Goal: Task Accomplishment & Management: Manage account settings

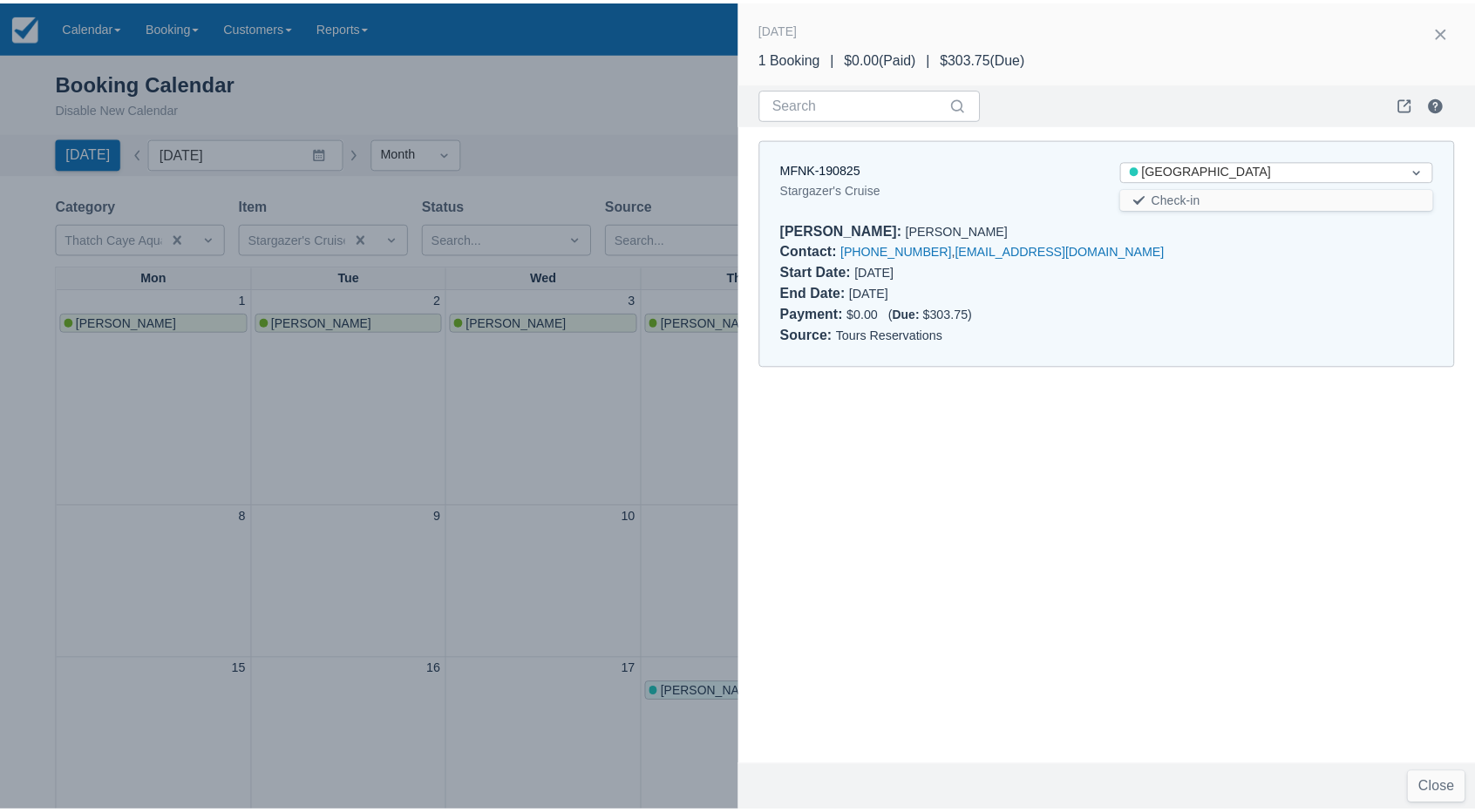
scroll to position [261, 0]
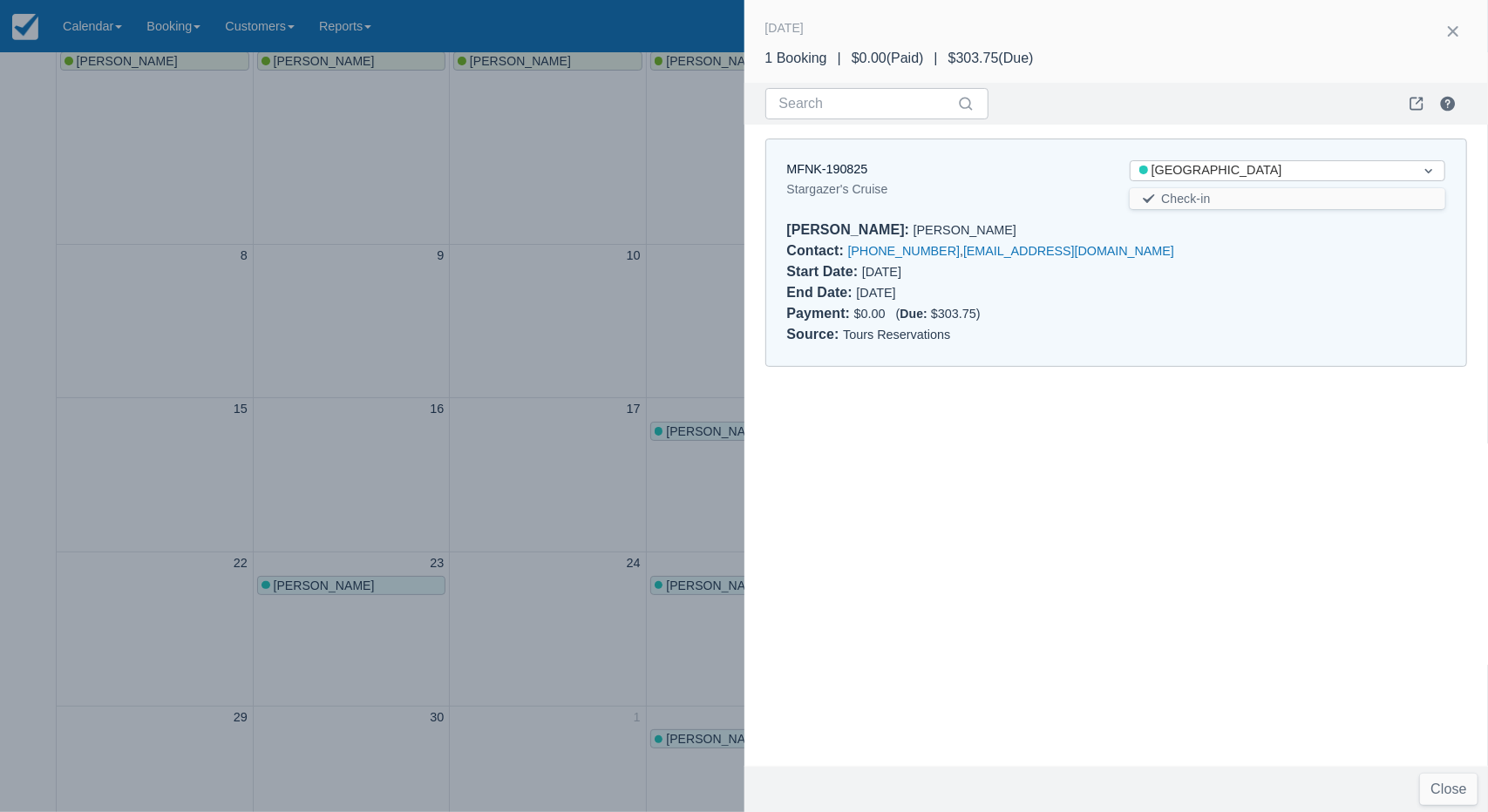
click at [1439, 41] on div at bounding box center [1453, 33] width 56 height 31
click at [1456, 32] on button "button" at bounding box center [1452, 31] width 28 height 28
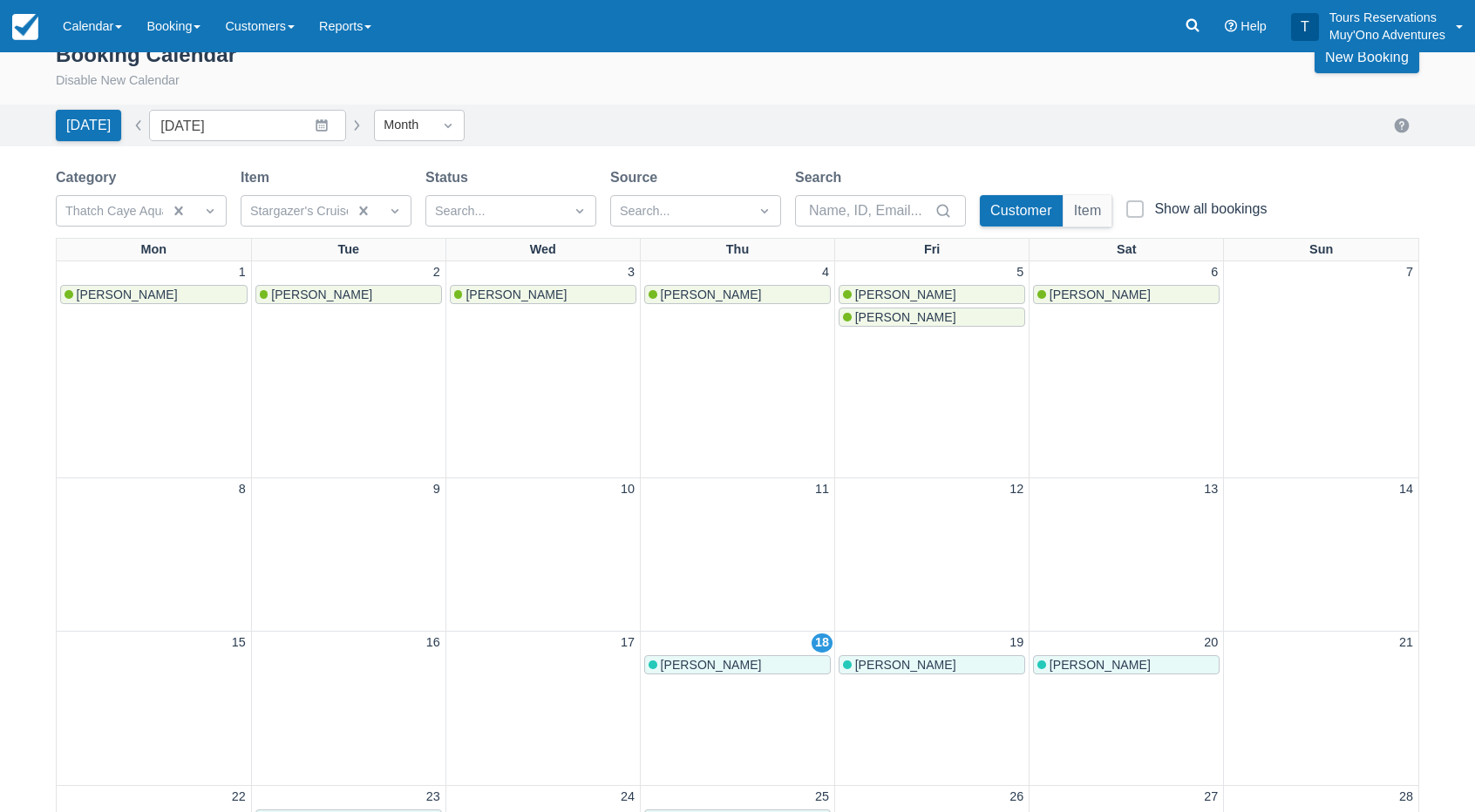
scroll to position [0, 0]
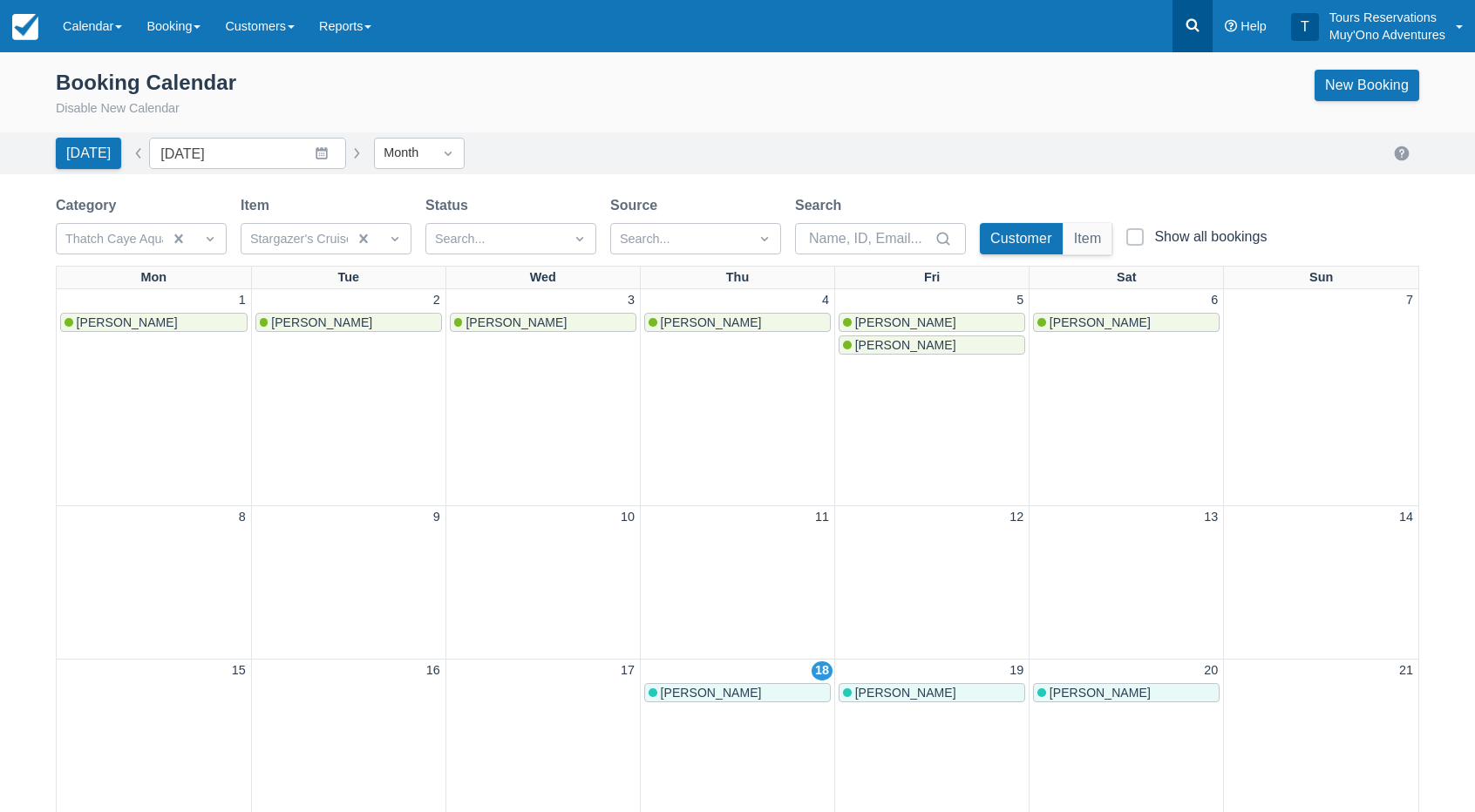
drag, startPoint x: 1220, startPoint y: 25, endPoint x: 1195, endPoint y: 27, distance: 25.1
click at [1219, 25] on link "Help" at bounding box center [1246, 26] width 67 height 52
click at [1182, 27] on link at bounding box center [1193, 26] width 40 height 52
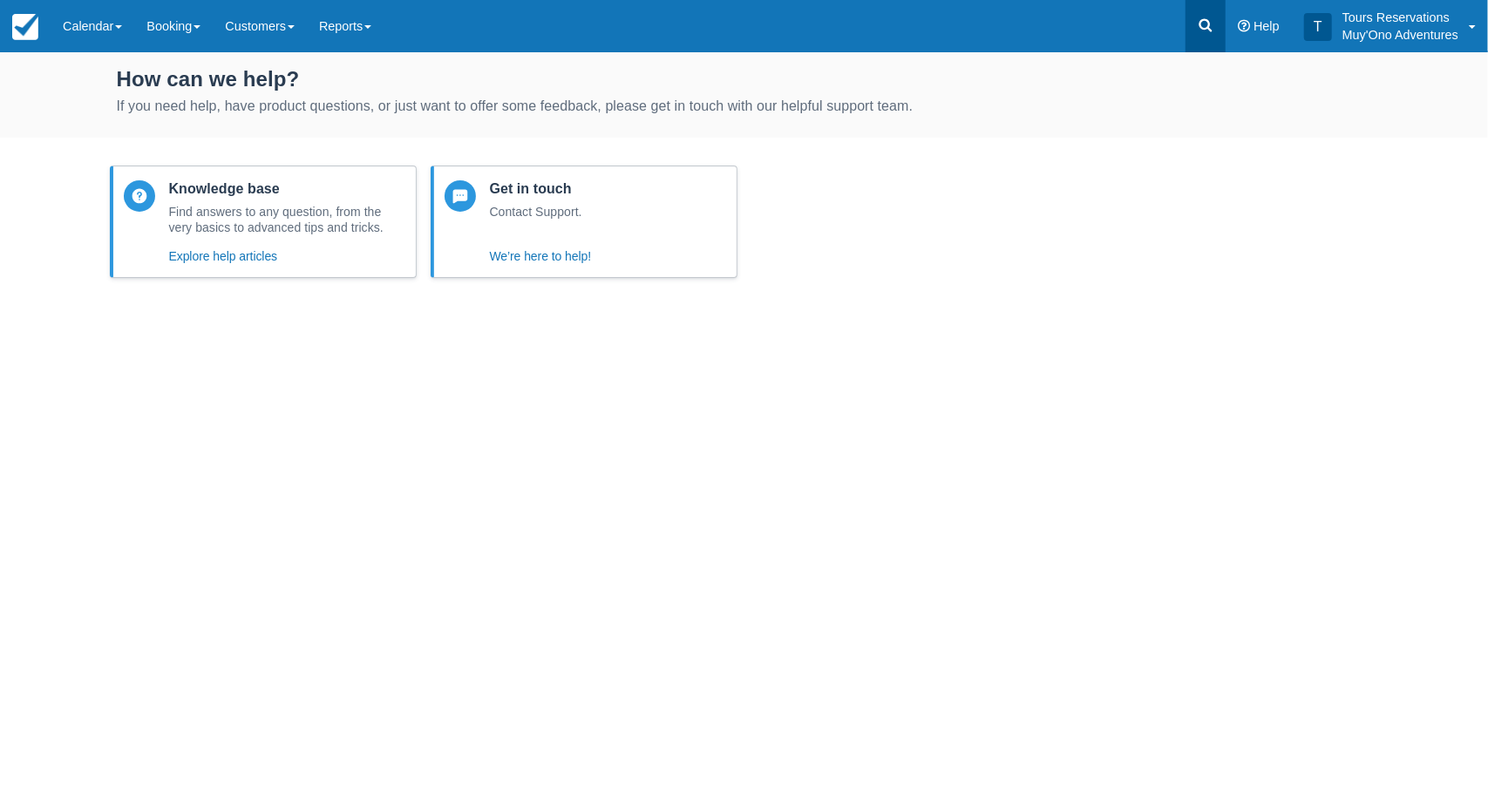
click at [1193, 23] on link at bounding box center [1205, 26] width 40 height 52
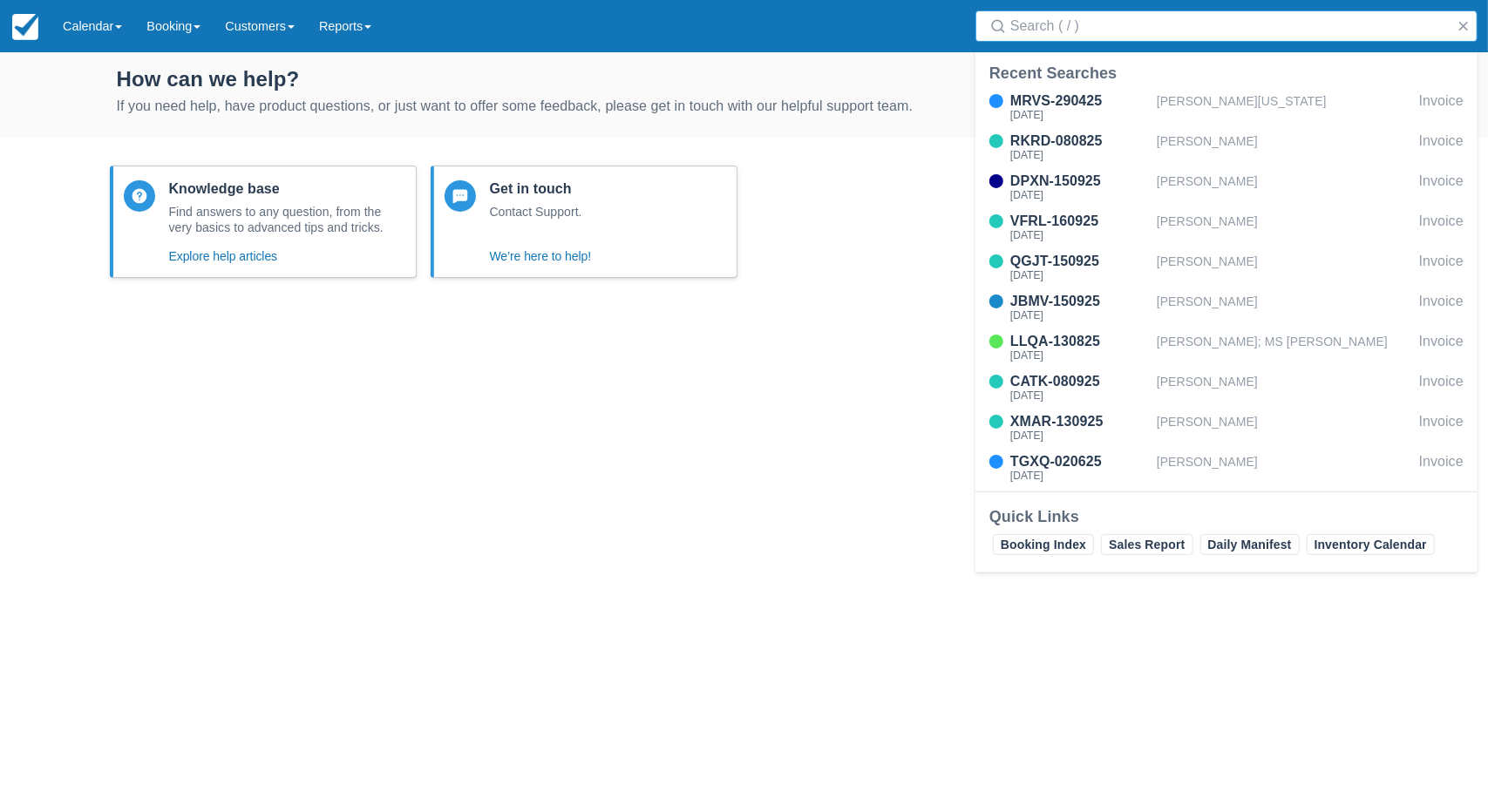
click at [1166, 32] on input "Search" at bounding box center [1230, 26] width 439 height 31
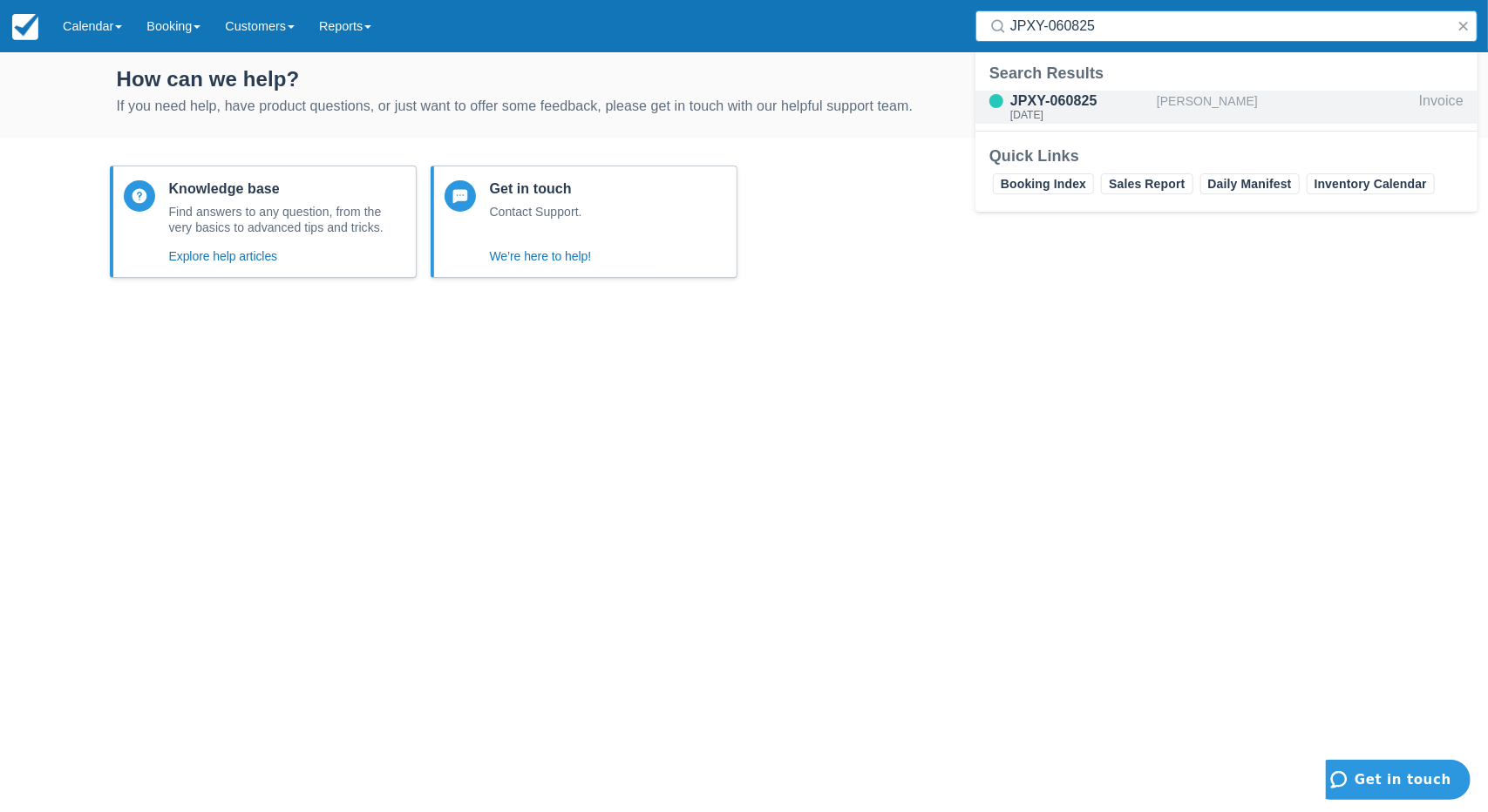
type input "JPXY-060825"
click at [1186, 102] on div "[PERSON_NAME]" at bounding box center [1284, 107] width 255 height 33
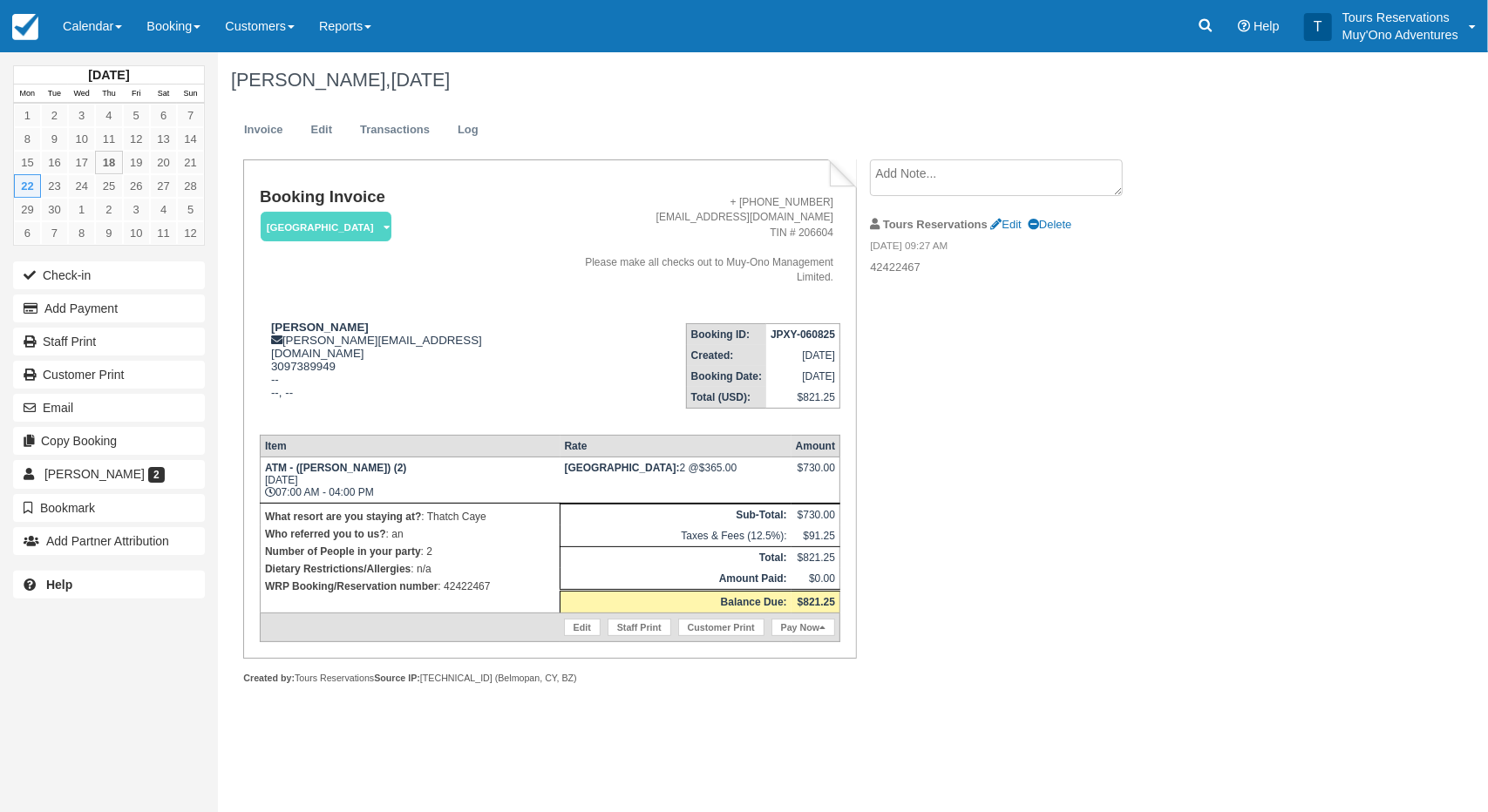
click at [1064, 405] on div "Booking Invoice Thatch Caye Resort   Pending HOLD Deposit Paid Cancelled Void M…" at bounding box center [697, 441] width 959 height 563
click at [1221, 31] on link at bounding box center [1205, 26] width 40 height 52
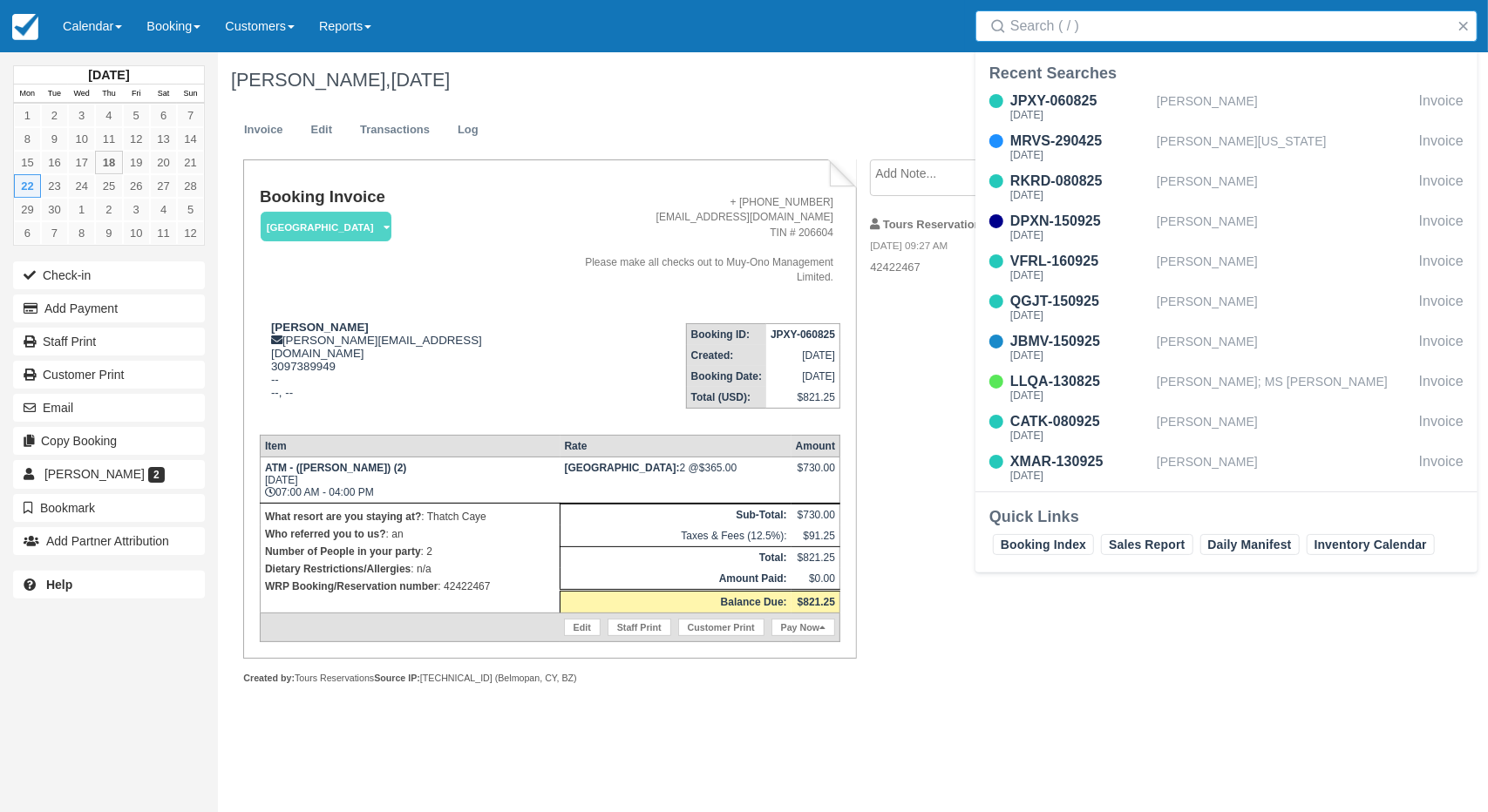
click at [1152, 36] on input "Search" at bounding box center [1230, 26] width 439 height 31
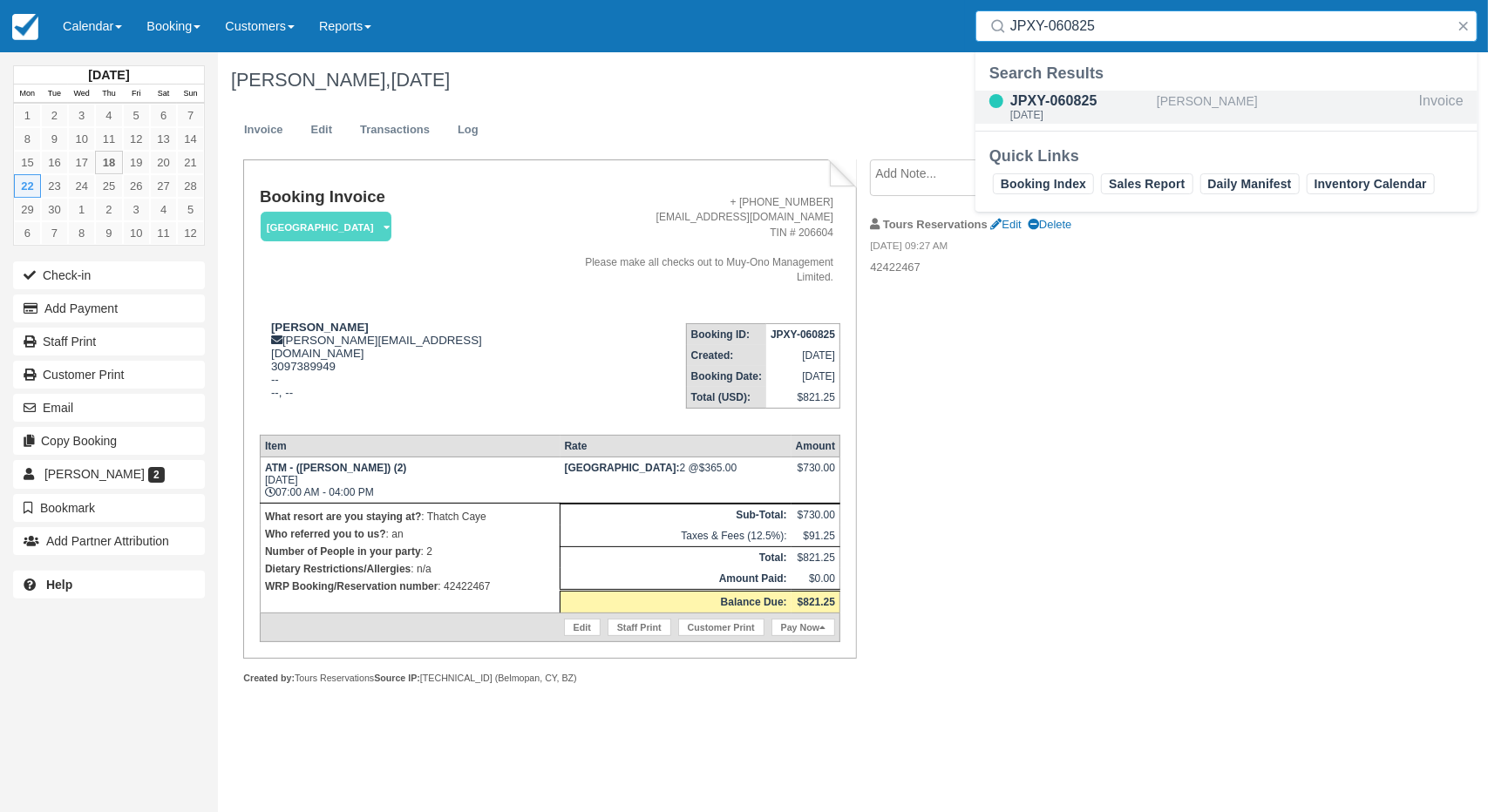
type input "JPXY-060825"
click at [1064, 103] on div "JPXY-060825" at bounding box center [1080, 102] width 139 height 21
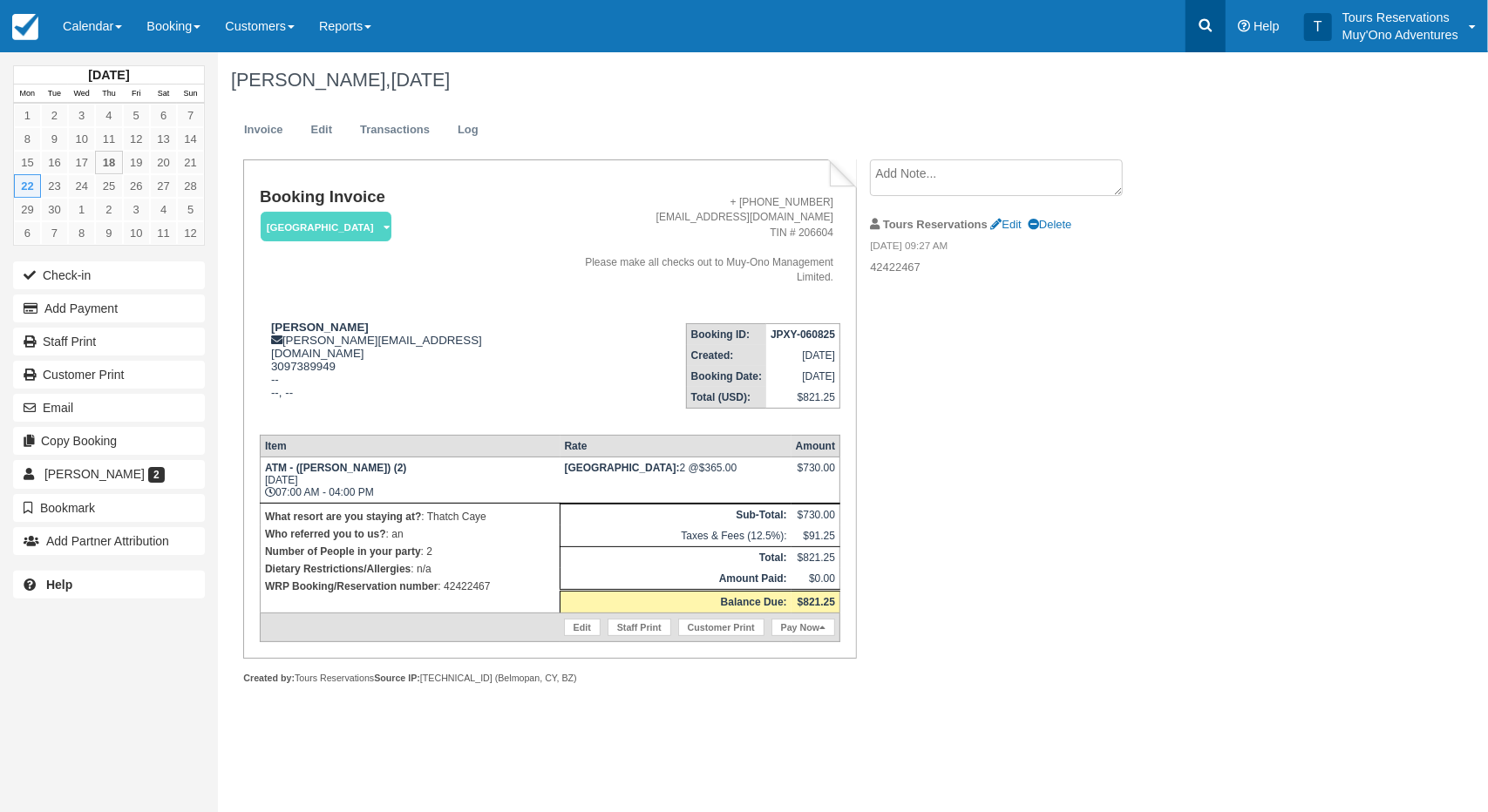
click at [1186, 19] on link at bounding box center [1205, 26] width 40 height 52
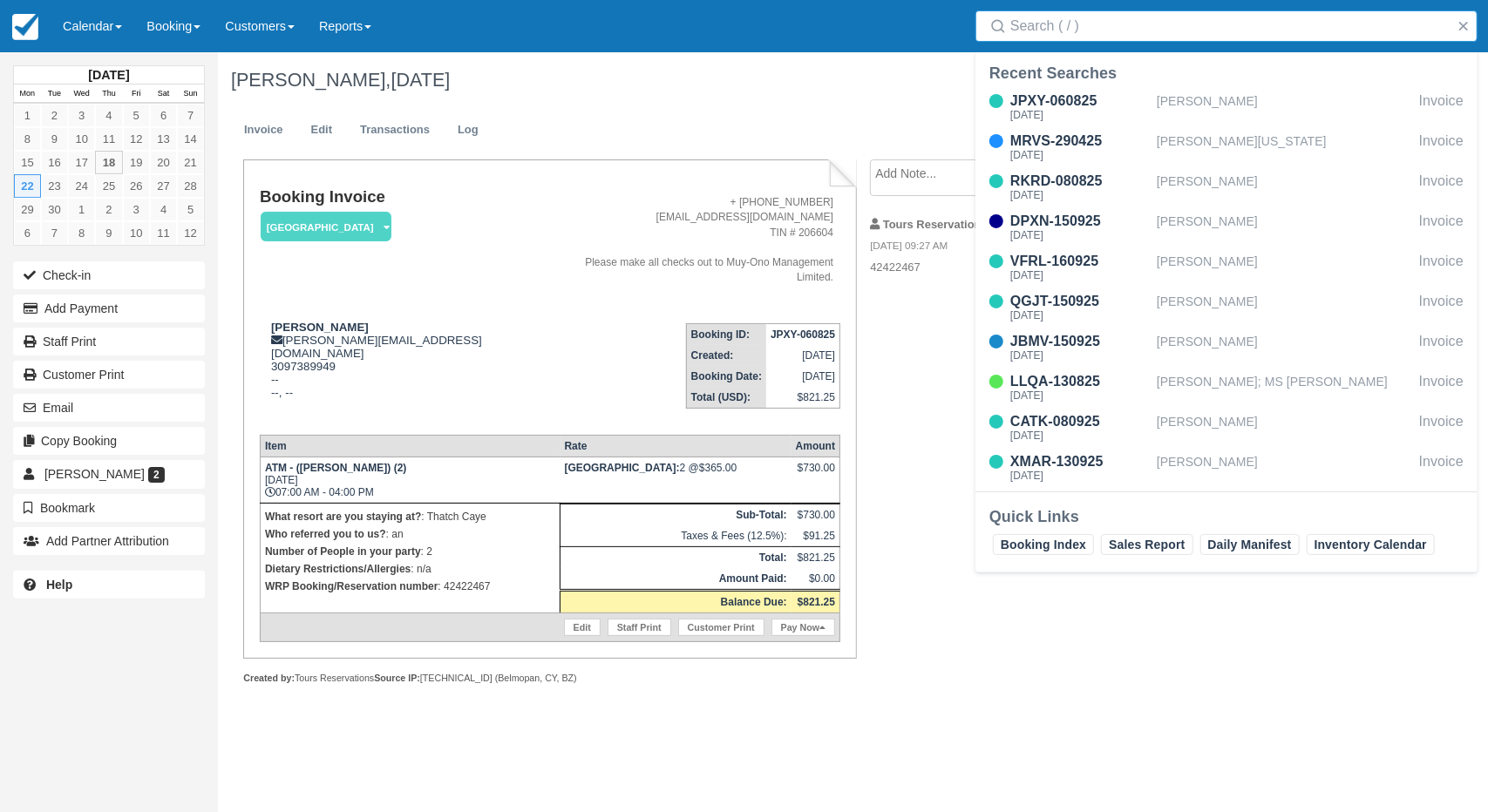
click at [1159, 27] on input "Search" at bounding box center [1230, 26] width 439 height 31
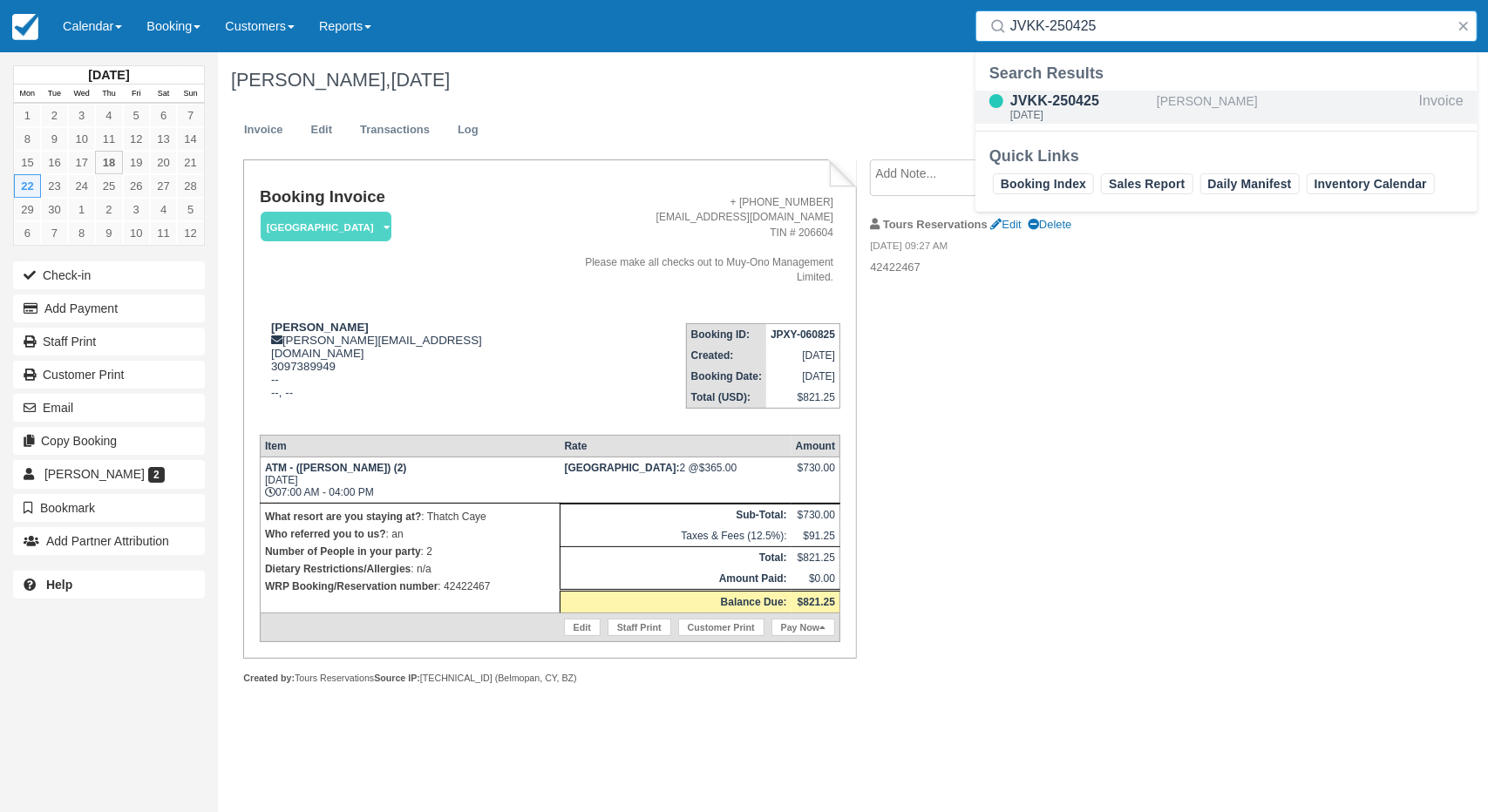
type input "JVKK-250425"
click at [1144, 105] on div "JVKK-250425" at bounding box center [1080, 102] width 139 height 21
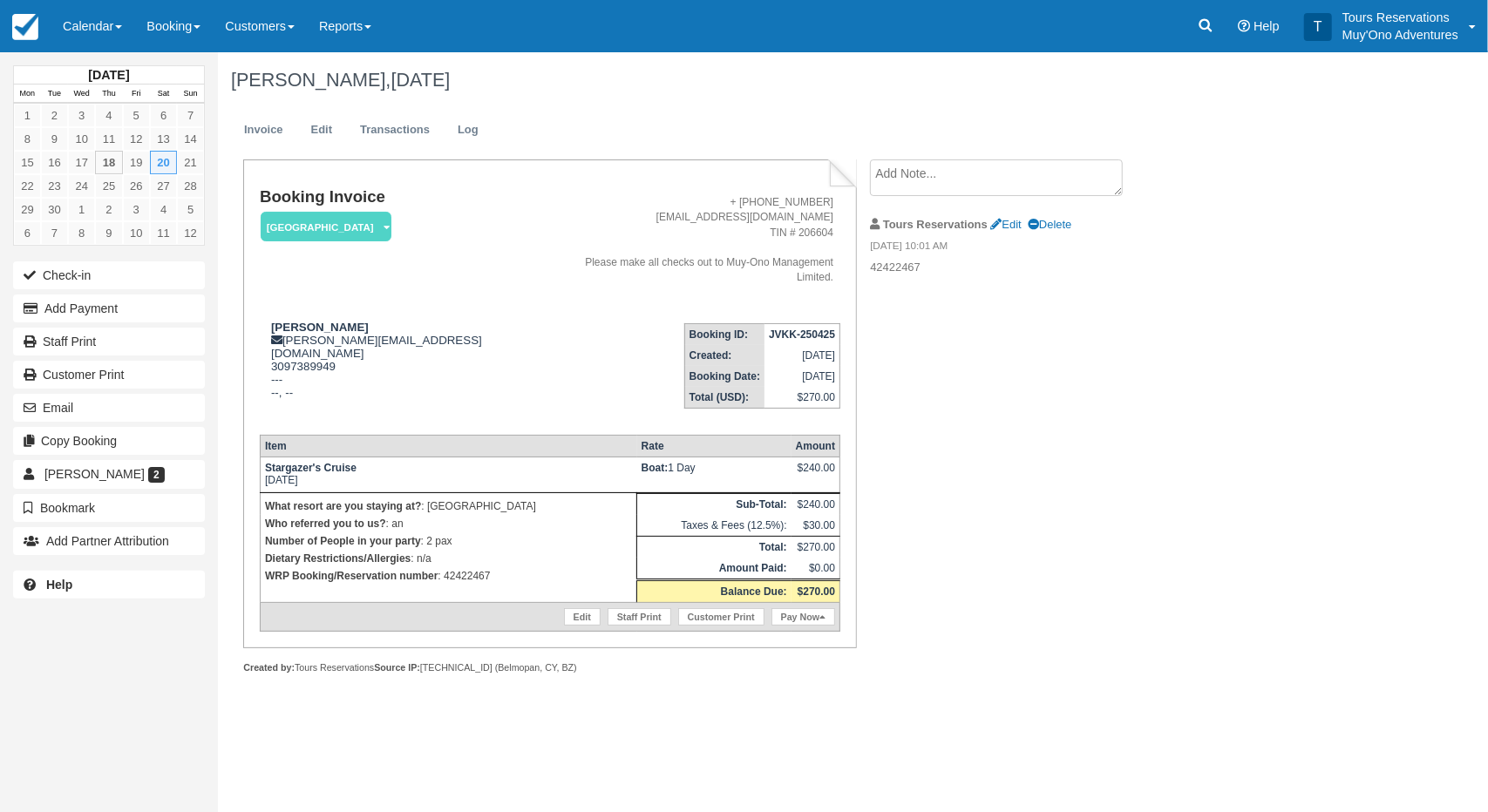
click at [1062, 377] on div "Booking Invoice [GEOGRAPHIC_DATA]   Pending HOLD Deposit Paid Cancelled Void Mu…" at bounding box center [697, 436] width 959 height 553
click at [1159, 567] on div "Booking Invoice Thatch Caye Resort   Pending HOLD Deposit Paid Cancelled Void M…" at bounding box center [697, 436] width 959 height 553
click at [110, 29] on link "Calendar" at bounding box center [92, 26] width 84 height 52
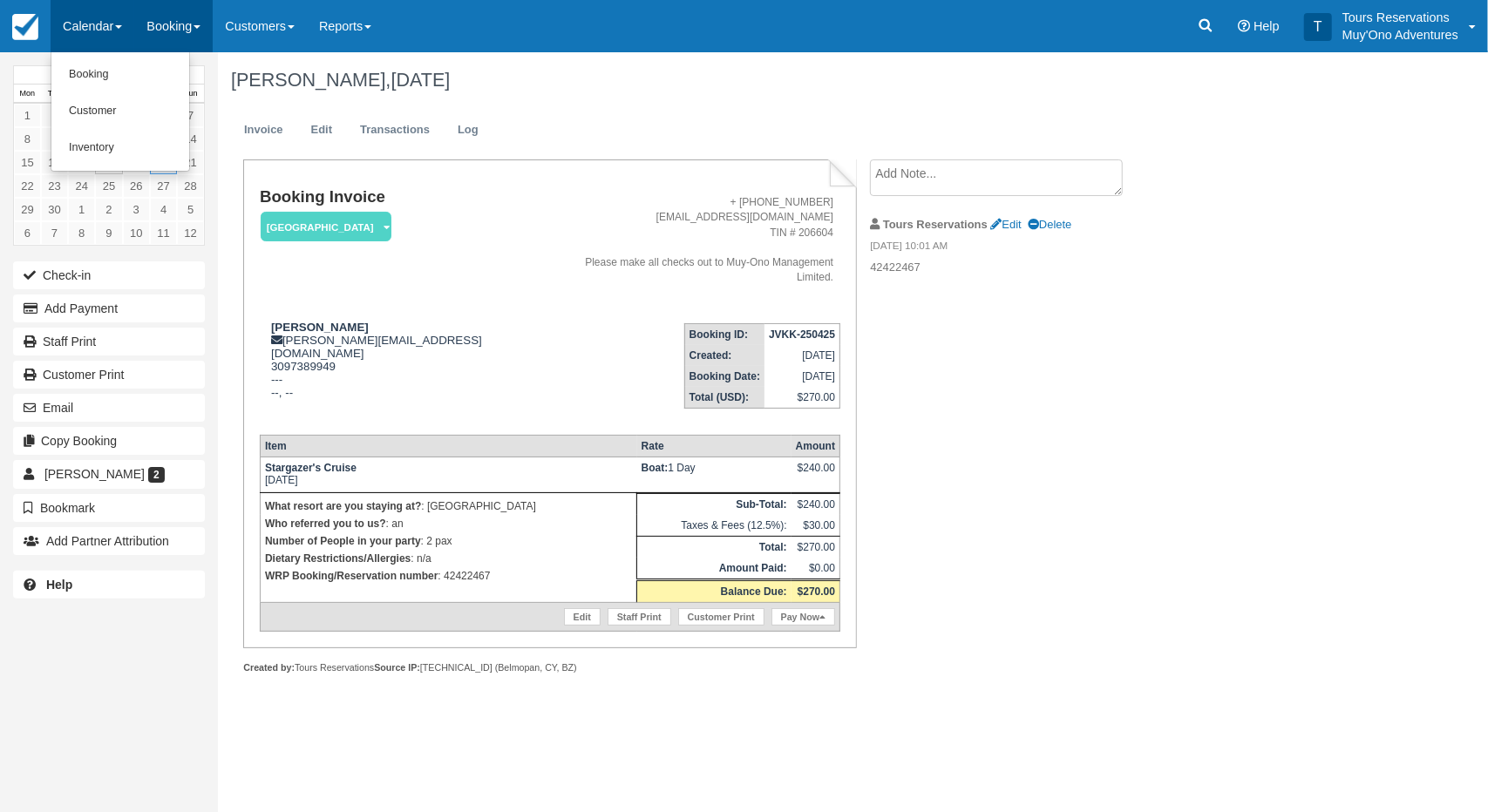
click at [182, 22] on link "Booking" at bounding box center [173, 26] width 78 height 52
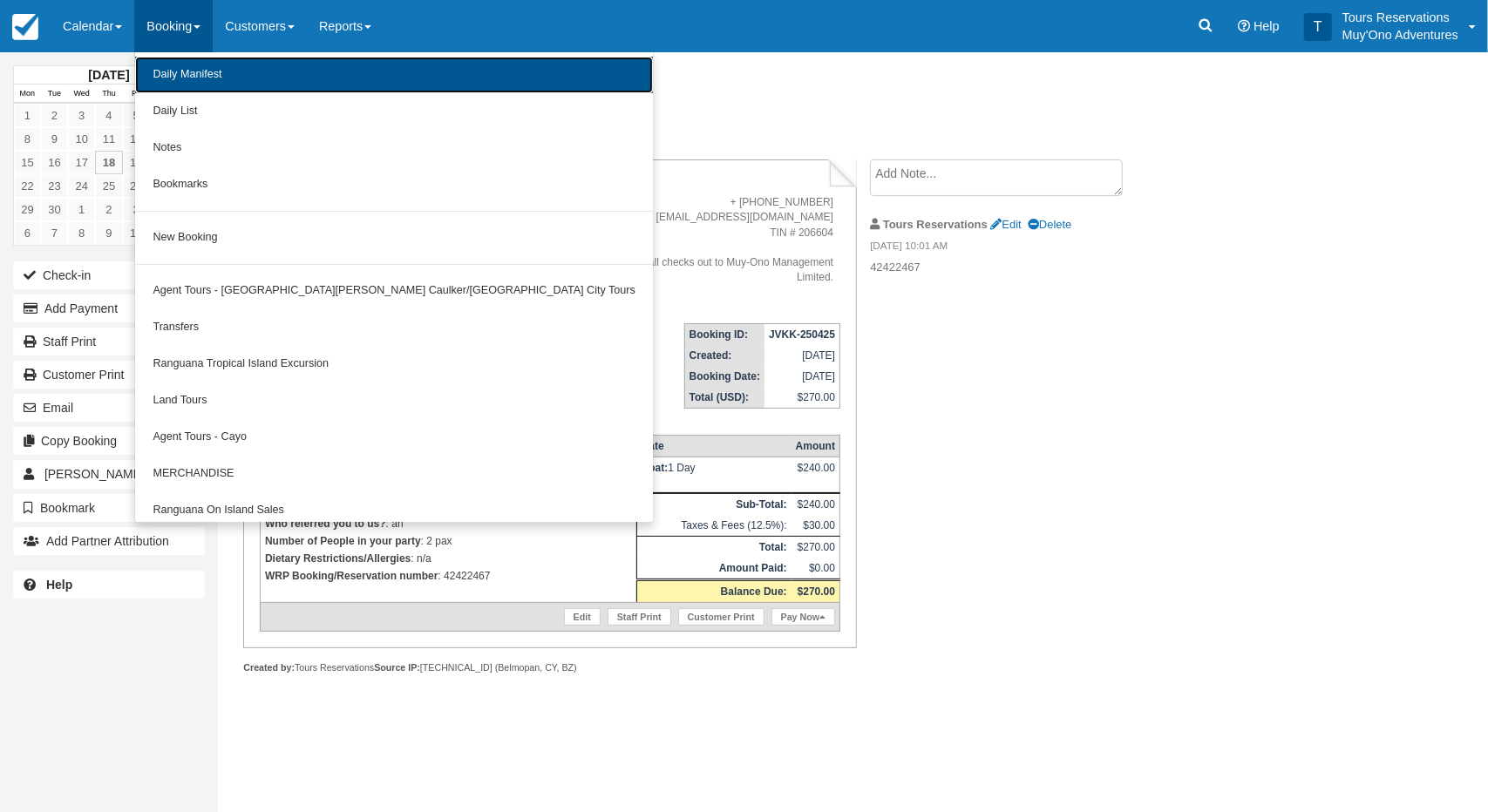
click at [191, 69] on link "Daily Manifest" at bounding box center [394, 75] width 518 height 37
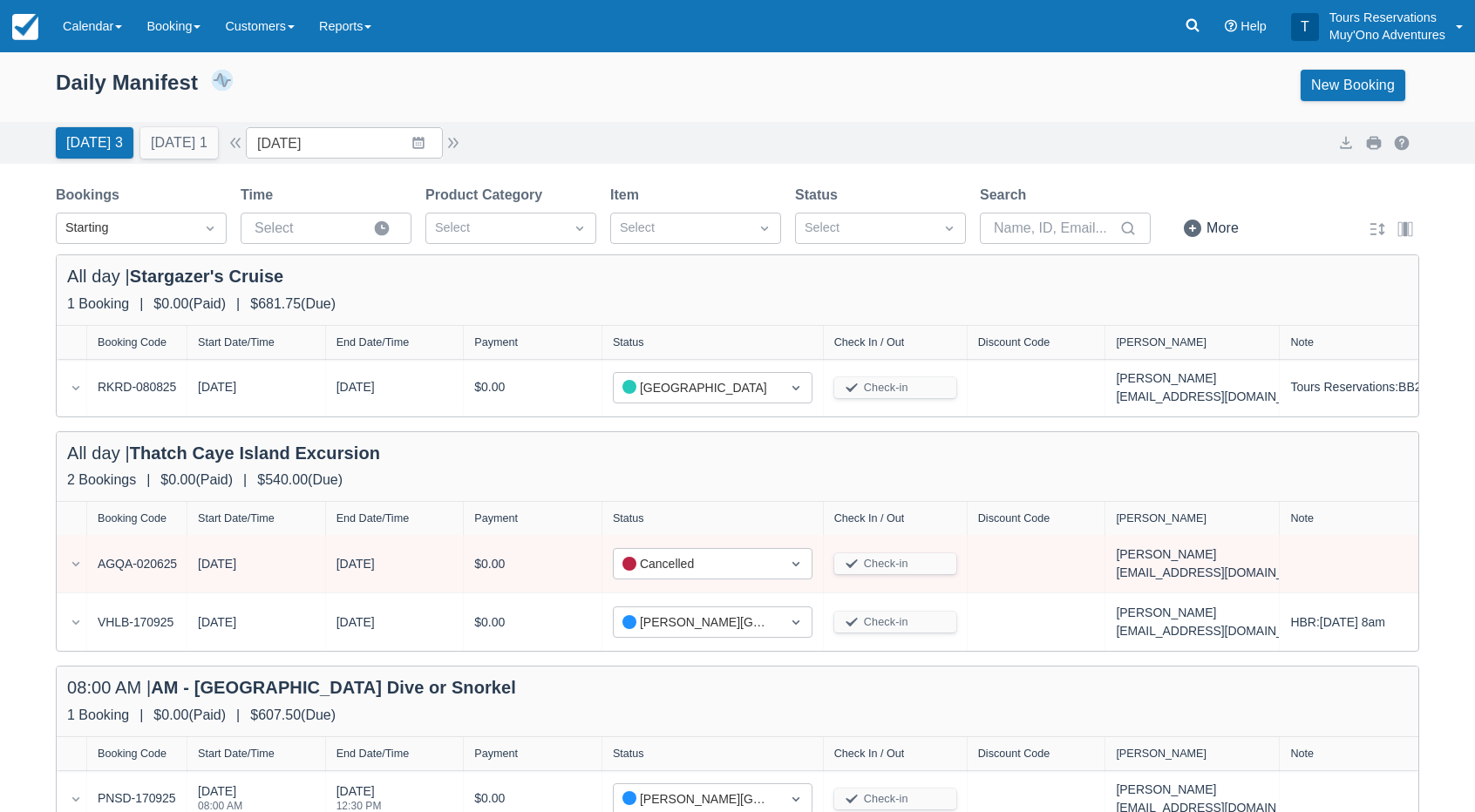
scroll to position [21, 0]
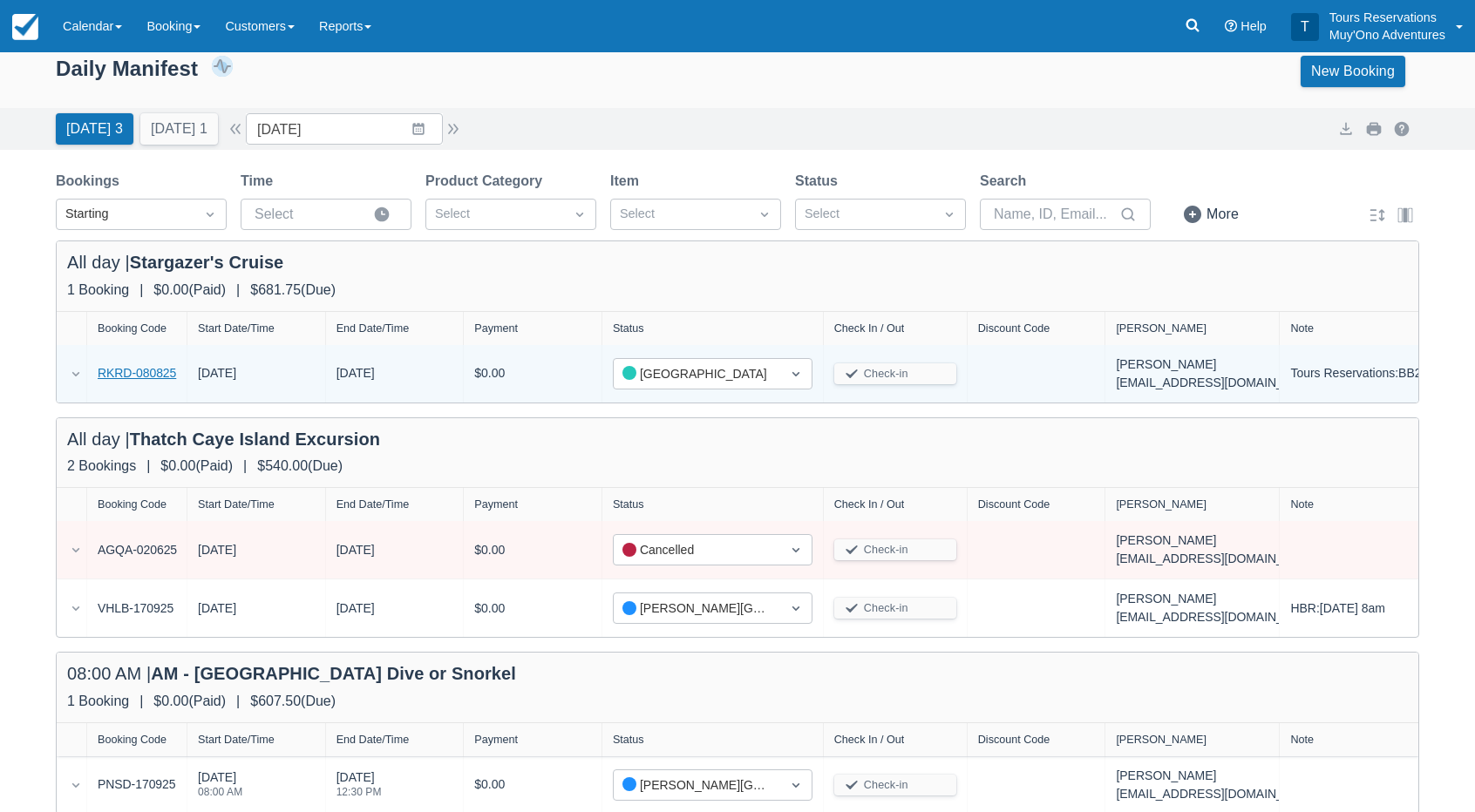
click at [154, 368] on link "RKRD-080825" at bounding box center [136, 373] width 78 height 18
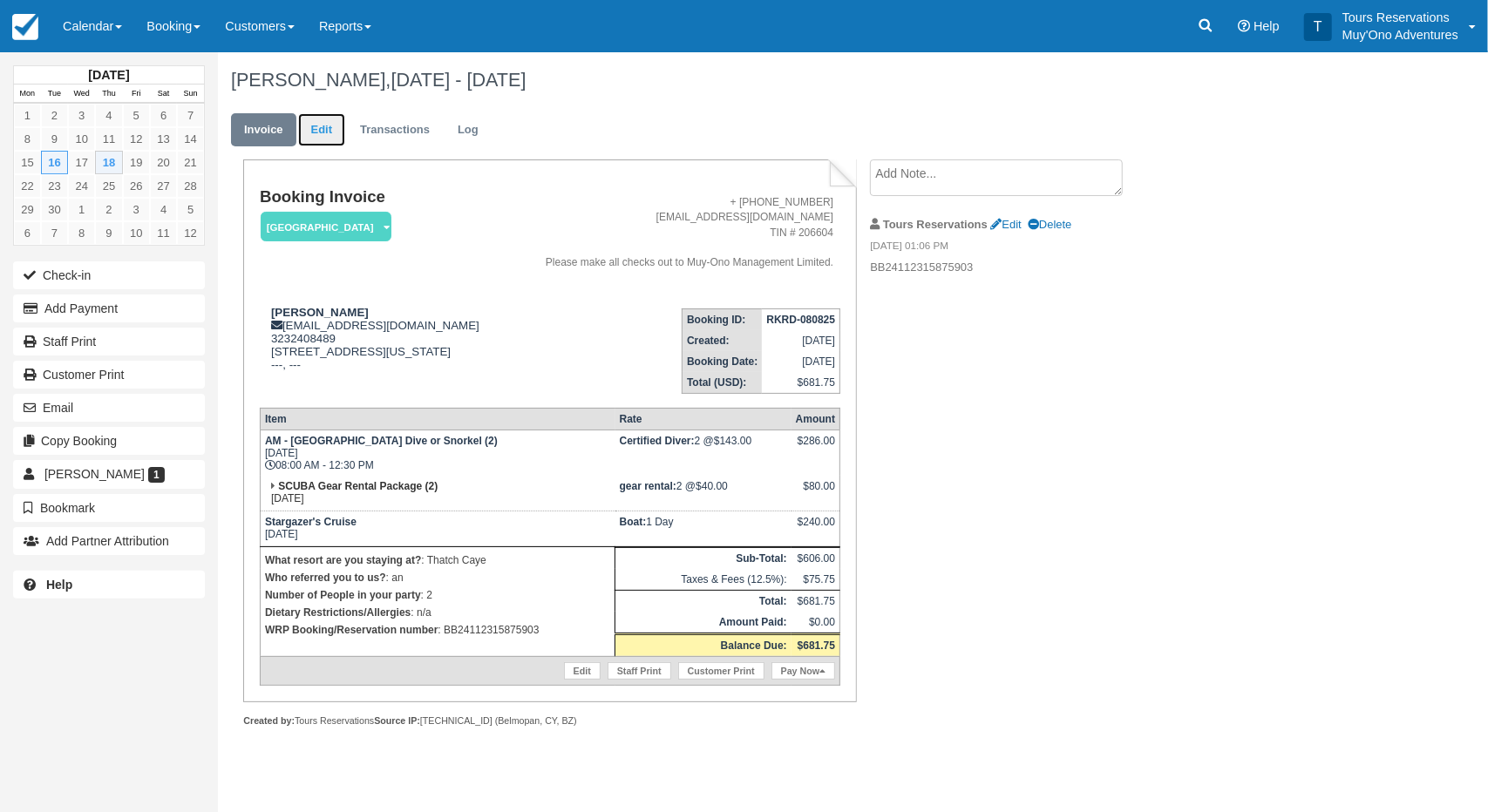
click at [317, 131] on link "Edit" at bounding box center [321, 130] width 47 height 34
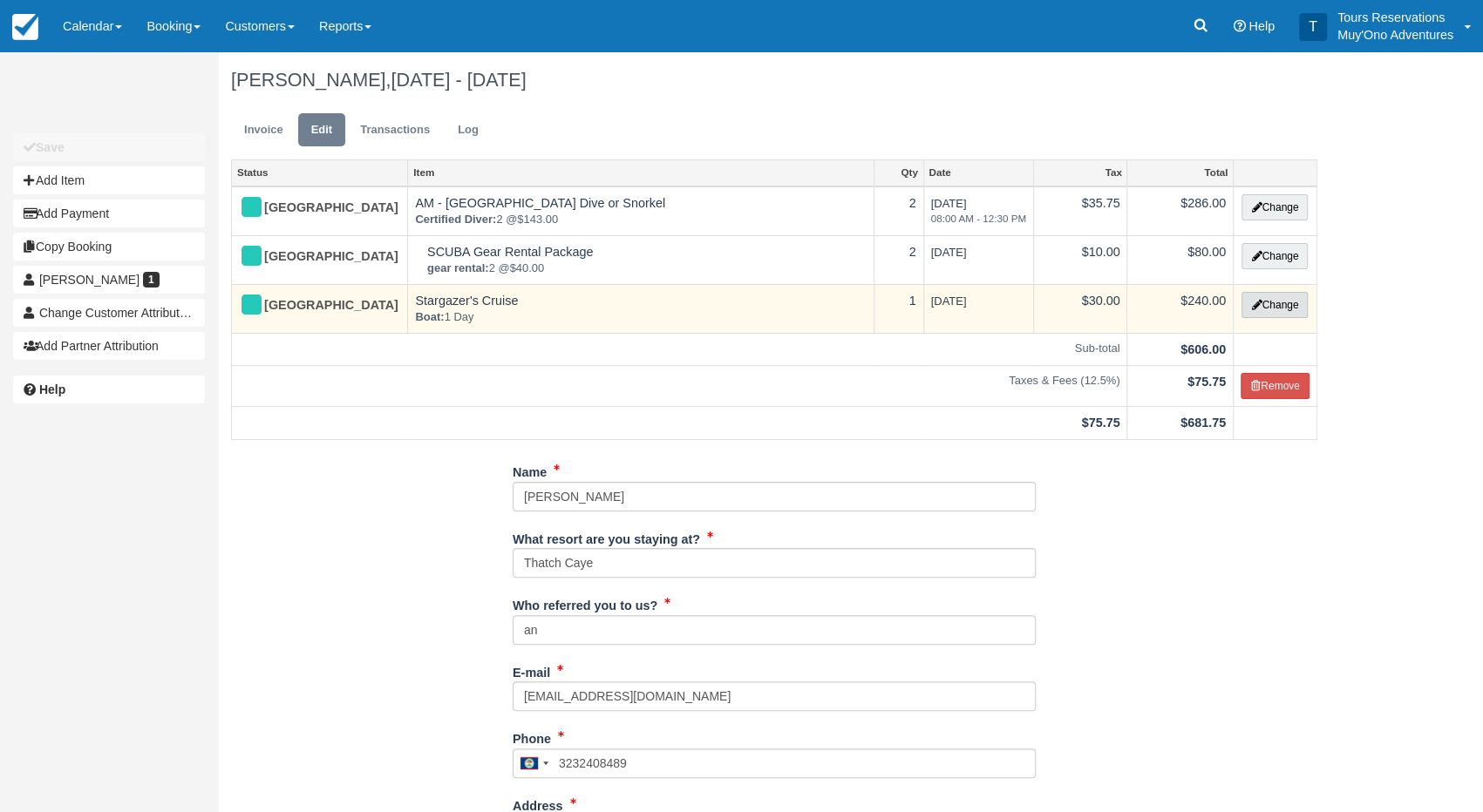
click at [1241, 310] on button "Change" at bounding box center [1274, 304] width 67 height 26
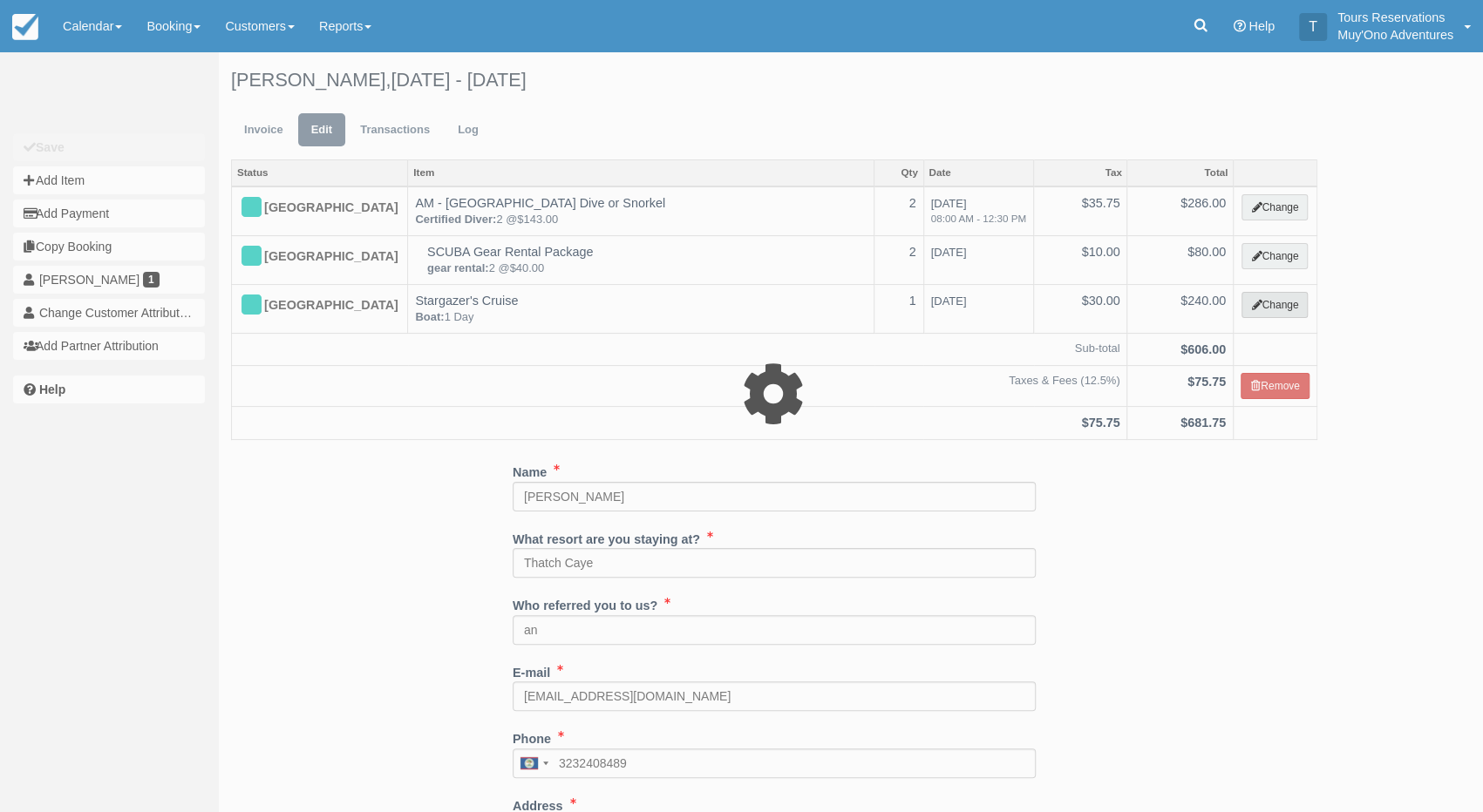
select select "64"
type input "240.00"
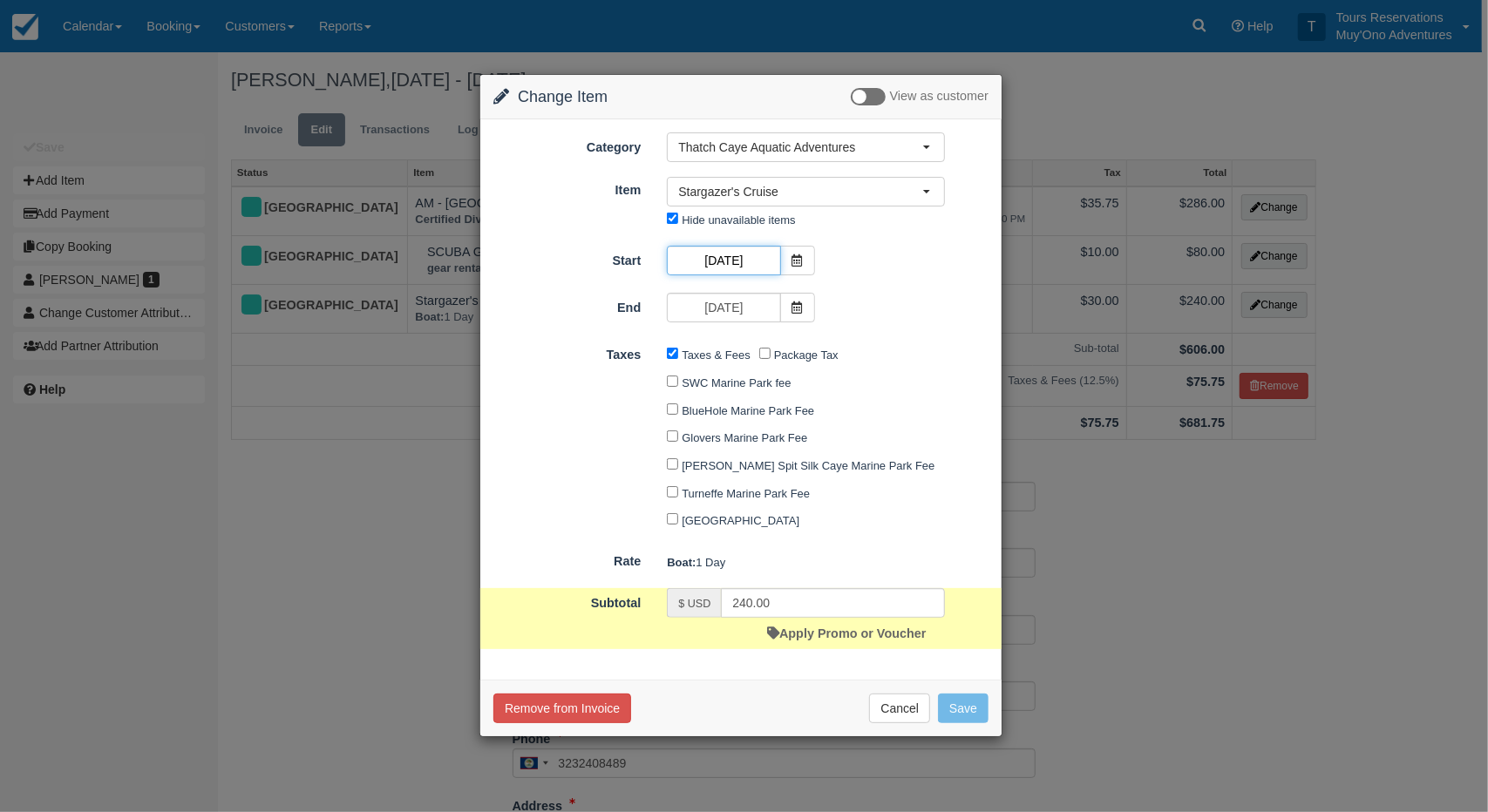
click at [747, 262] on input "09/18/25" at bounding box center [723, 260] width 113 height 30
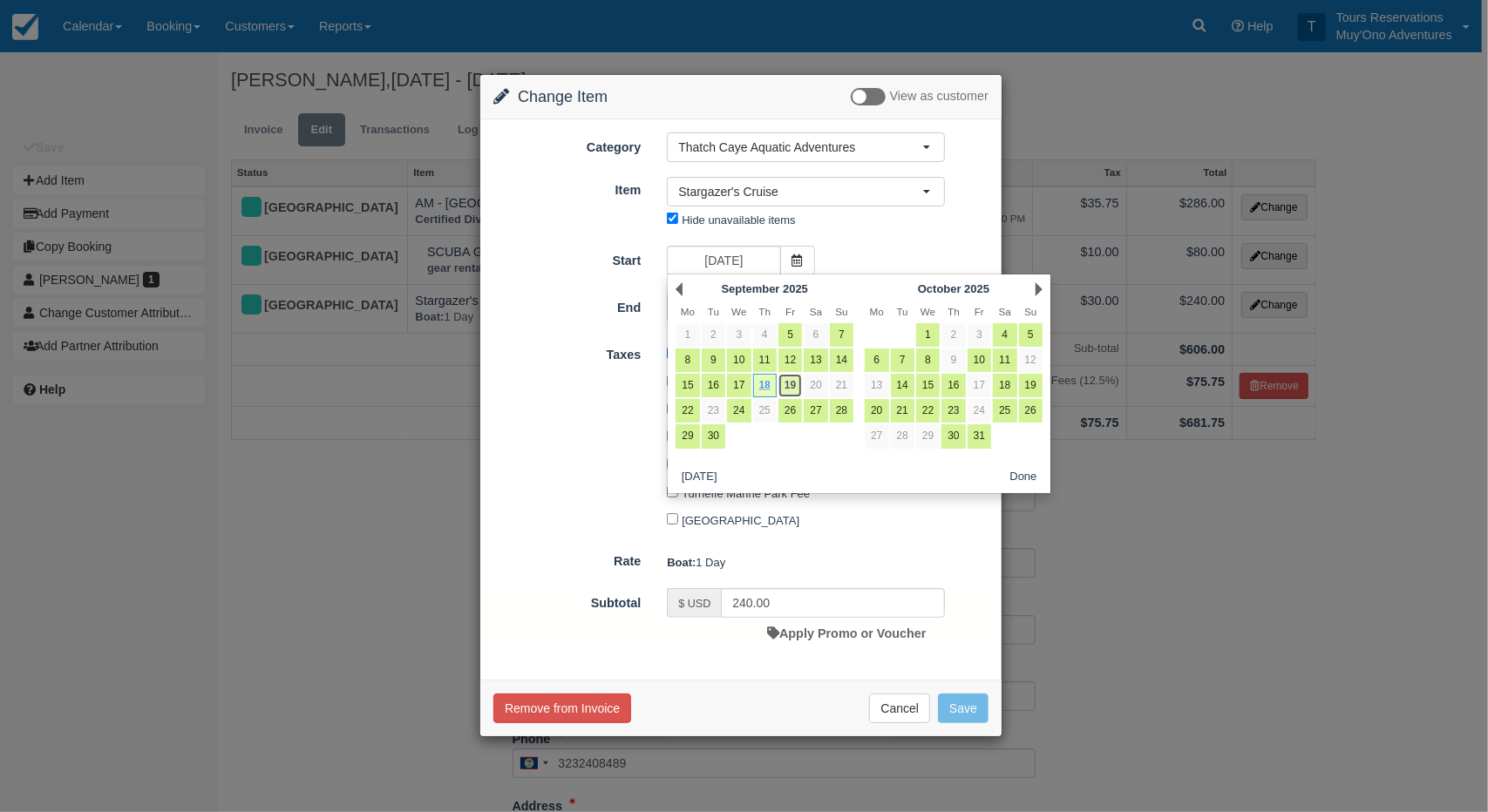
click at [786, 387] on link "19" at bounding box center [790, 386] width 23 height 23
type input "09/19/25"
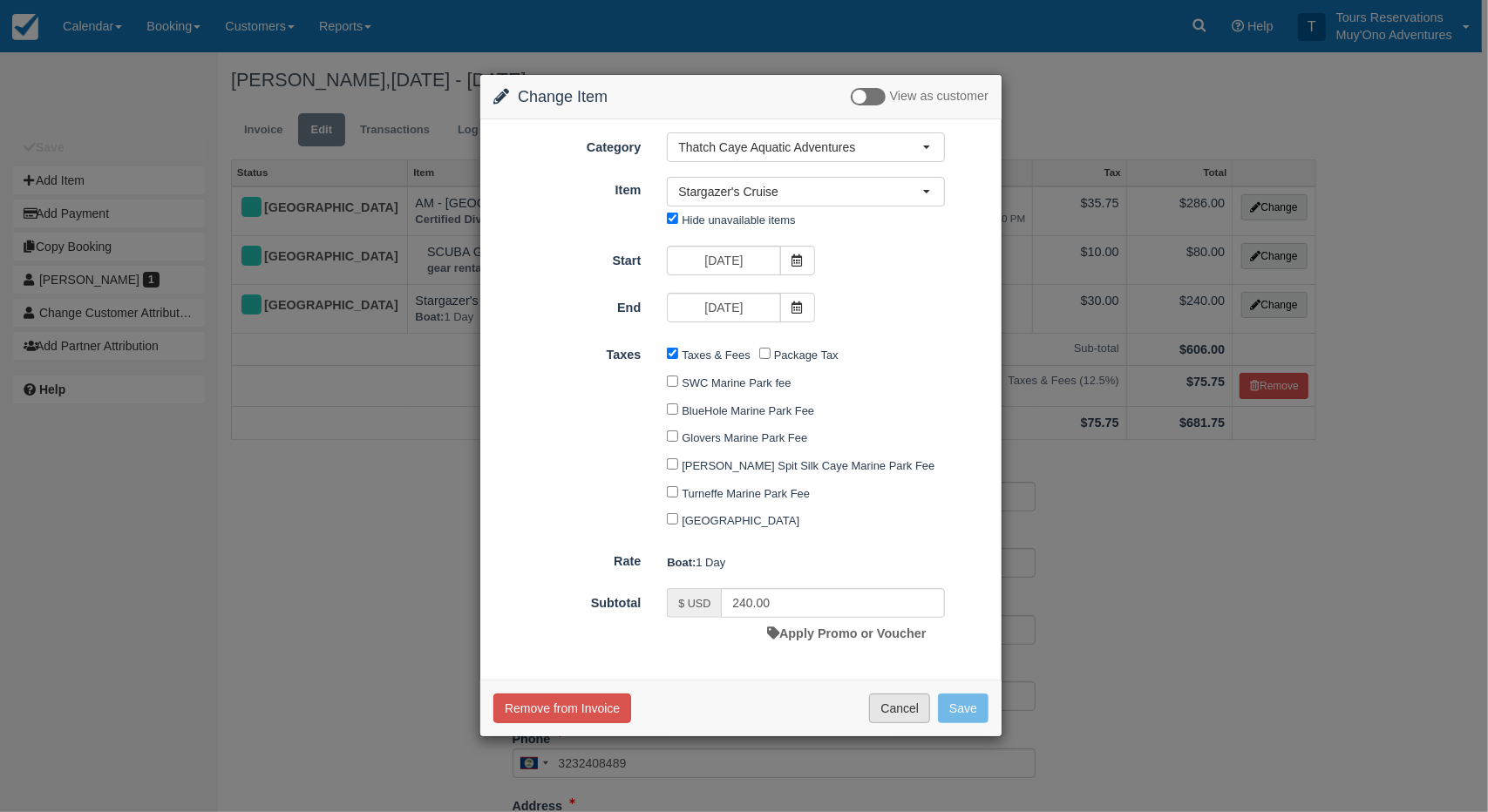
type input "270.00"
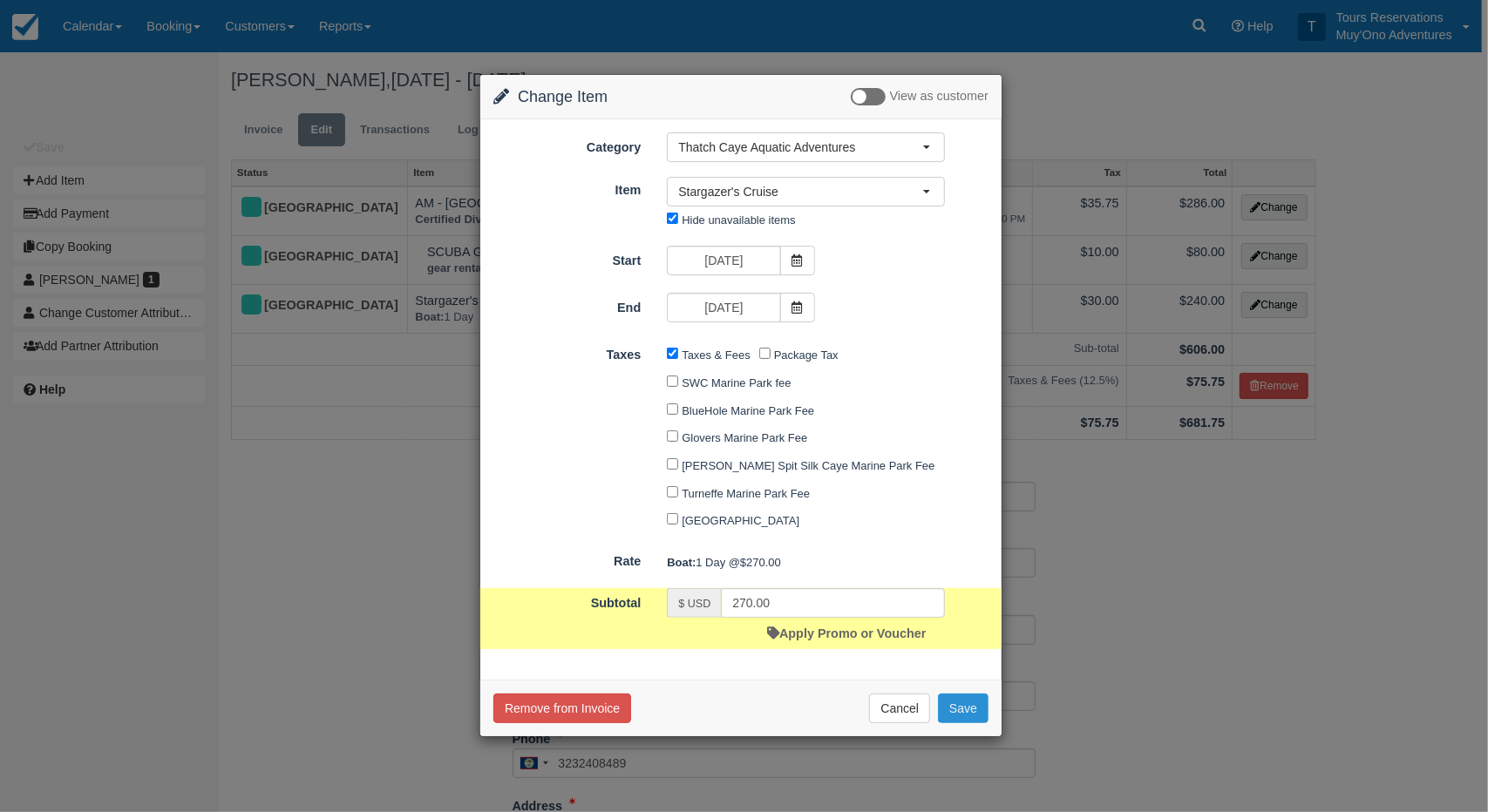
click at [964, 714] on button "Save" at bounding box center [963, 709] width 50 height 30
checkbox input "false"
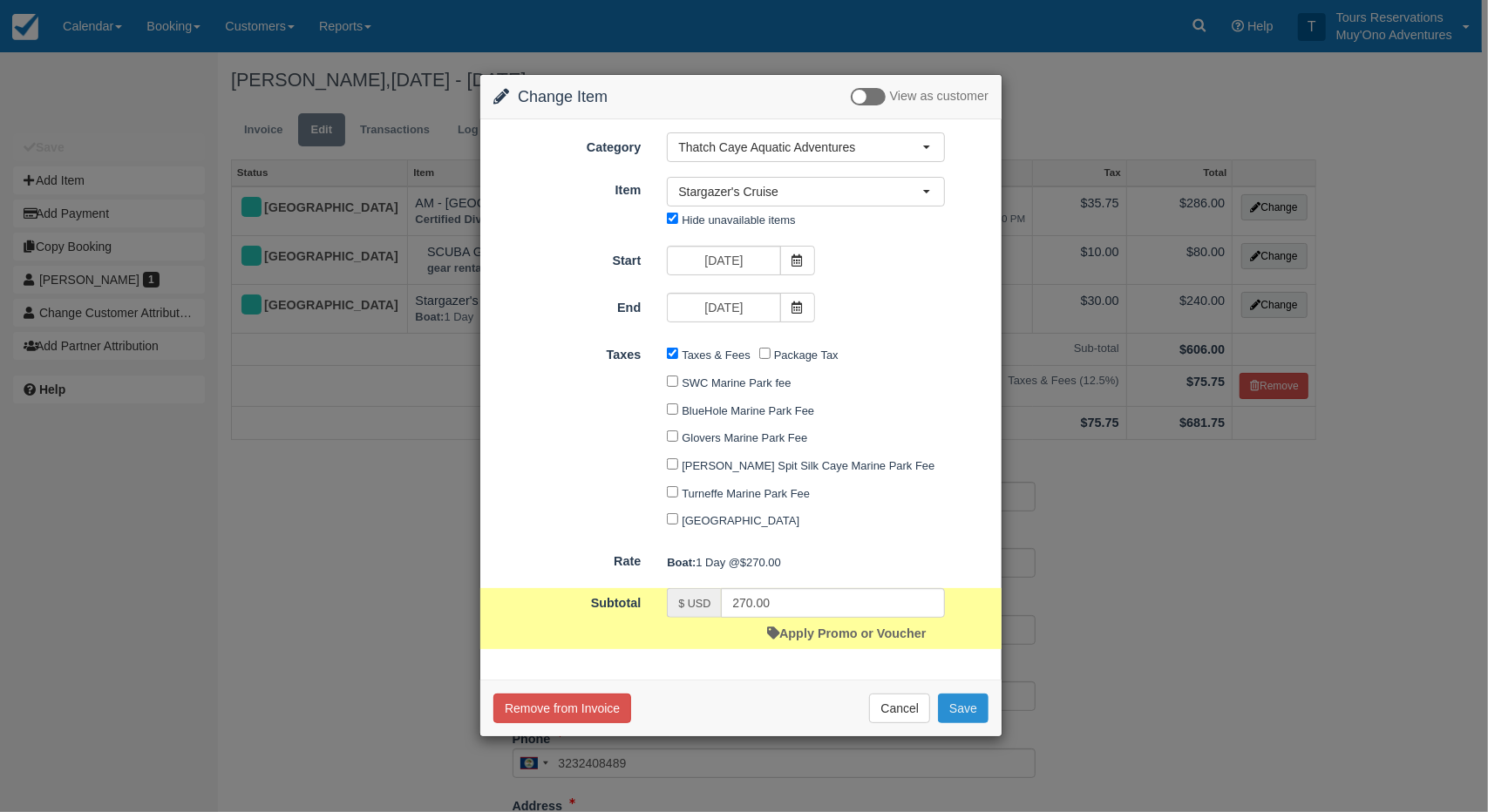
checkbox input "false"
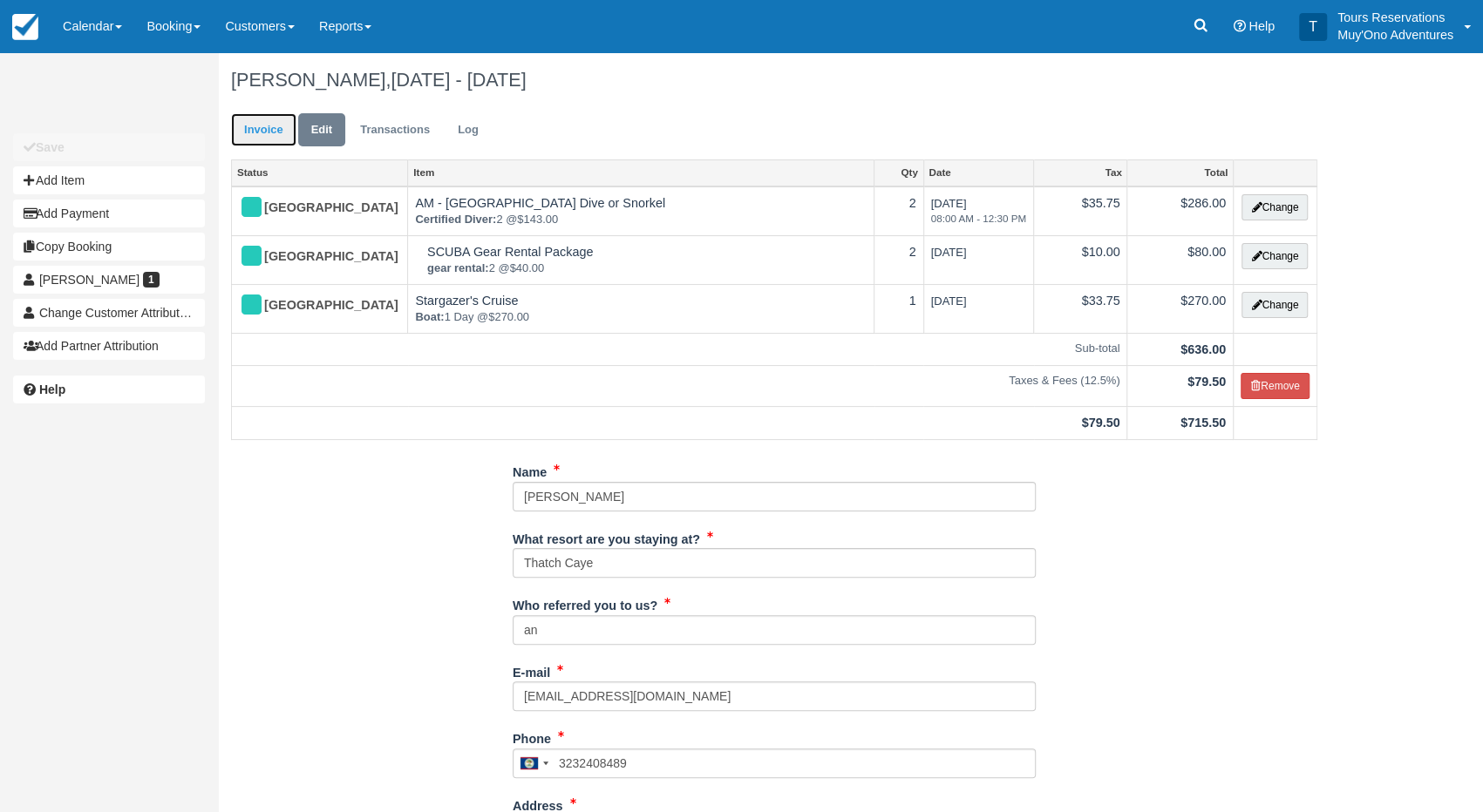
drag, startPoint x: 269, startPoint y: 129, endPoint x: 258, endPoint y: 130, distance: 11.0
click at [267, 129] on link "Invoice" at bounding box center [264, 130] width 66 height 34
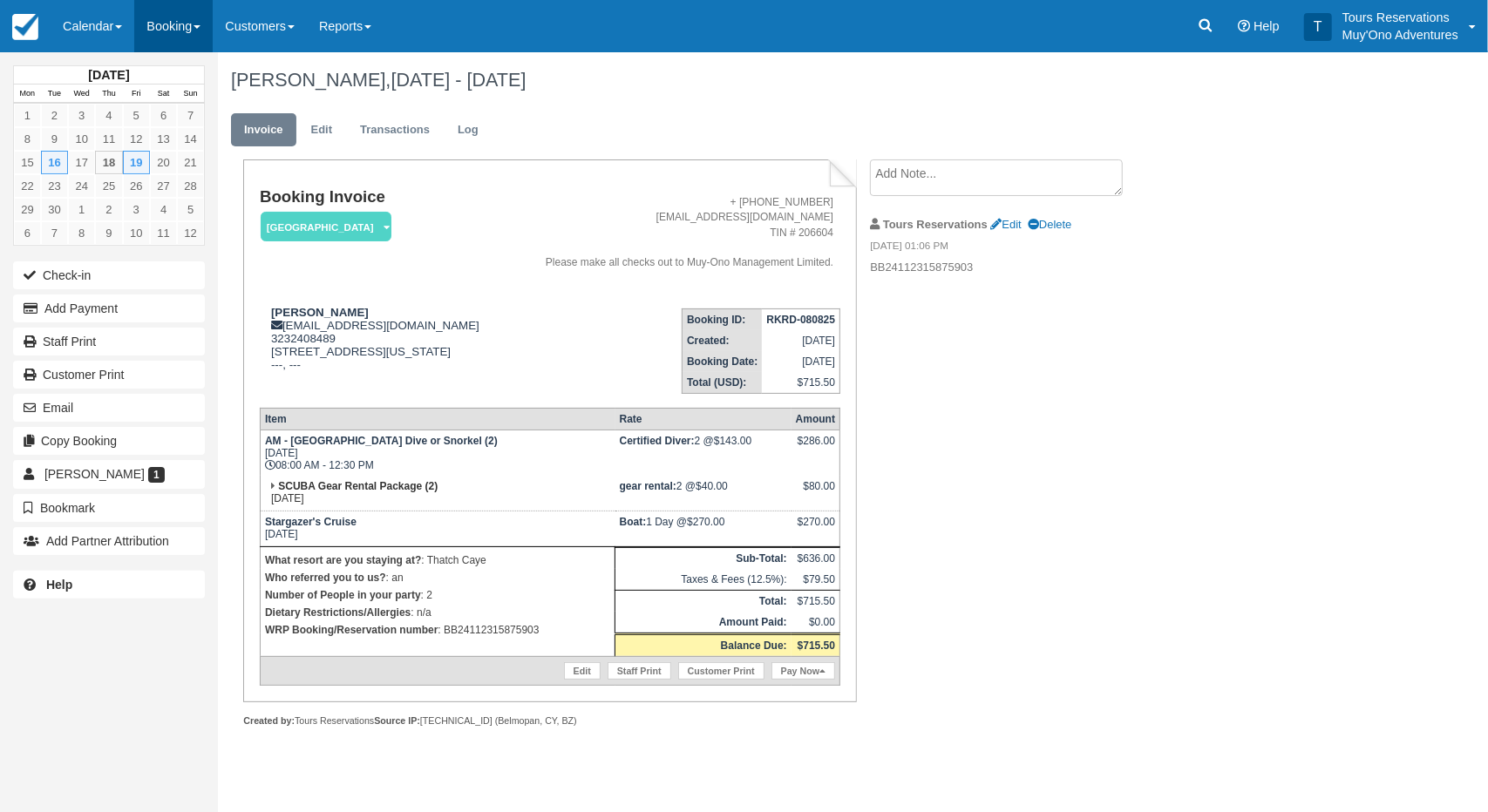
click at [154, 25] on link "Booking" at bounding box center [173, 26] width 78 height 52
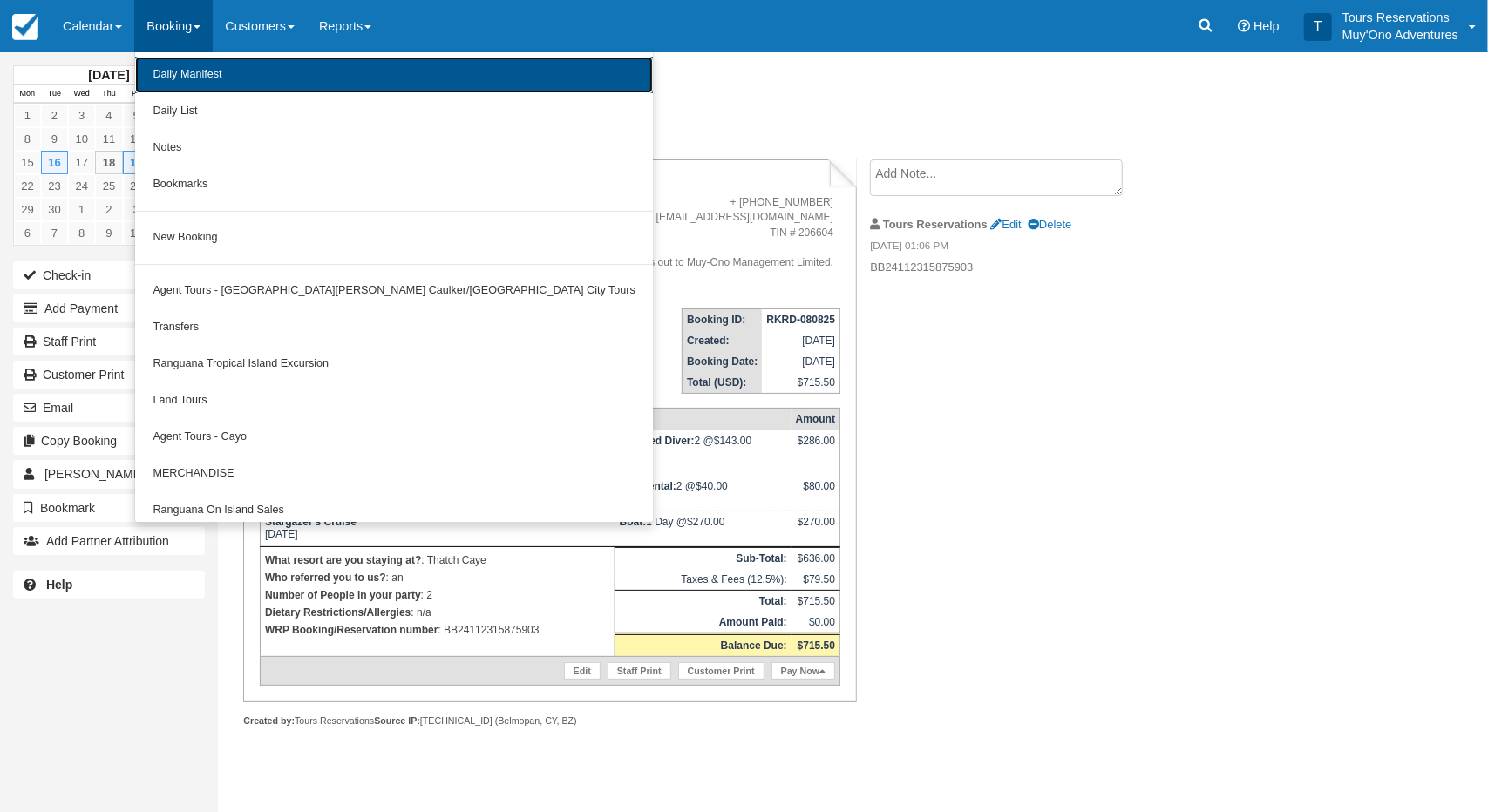
click at [183, 68] on link "Daily Manifest" at bounding box center [394, 75] width 518 height 37
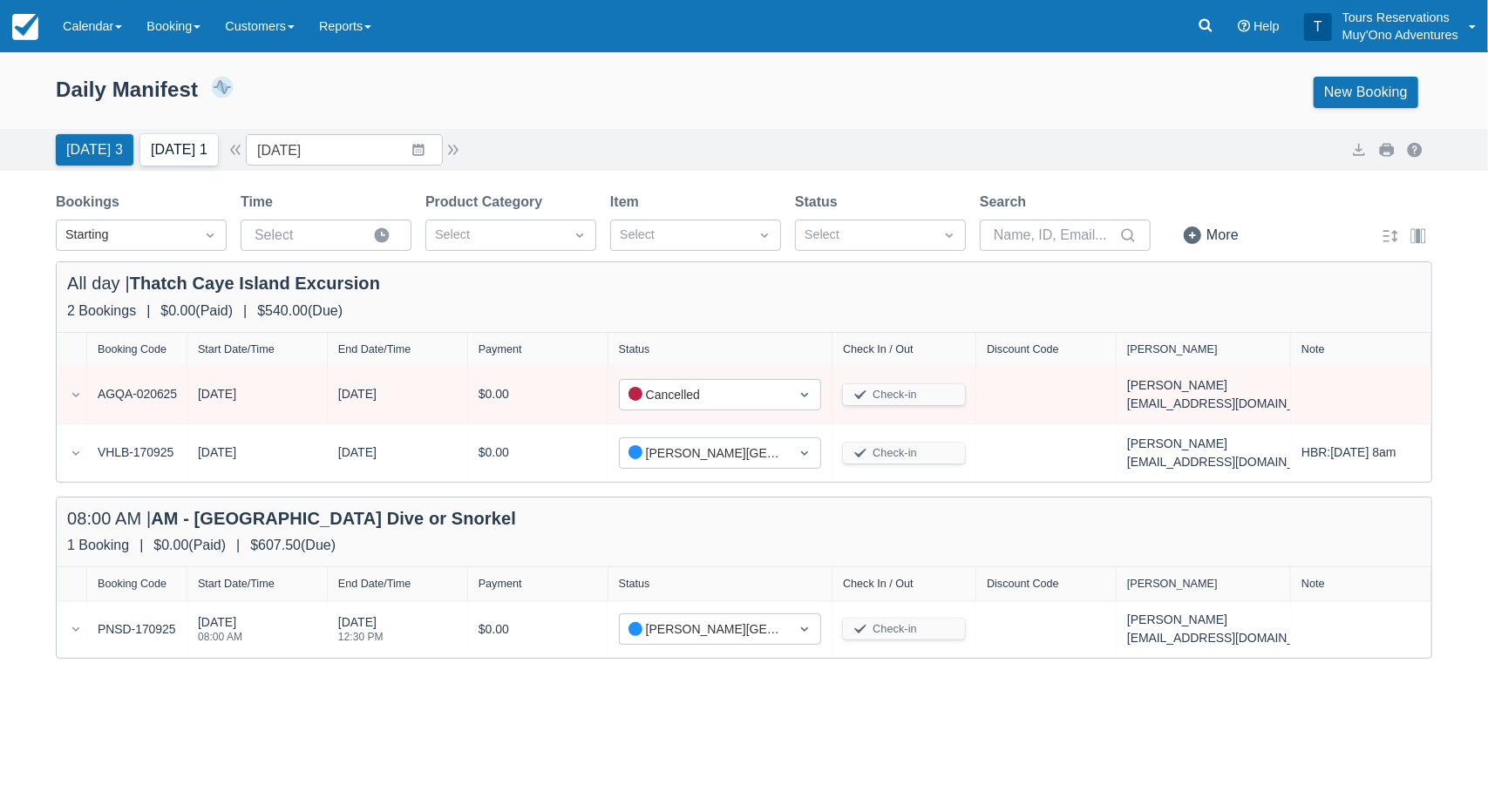
click at [169, 161] on button "[DATE] 1" at bounding box center [179, 150] width 77 height 31
type input "[DATE]"
